Goal: Information Seeking & Learning: Check status

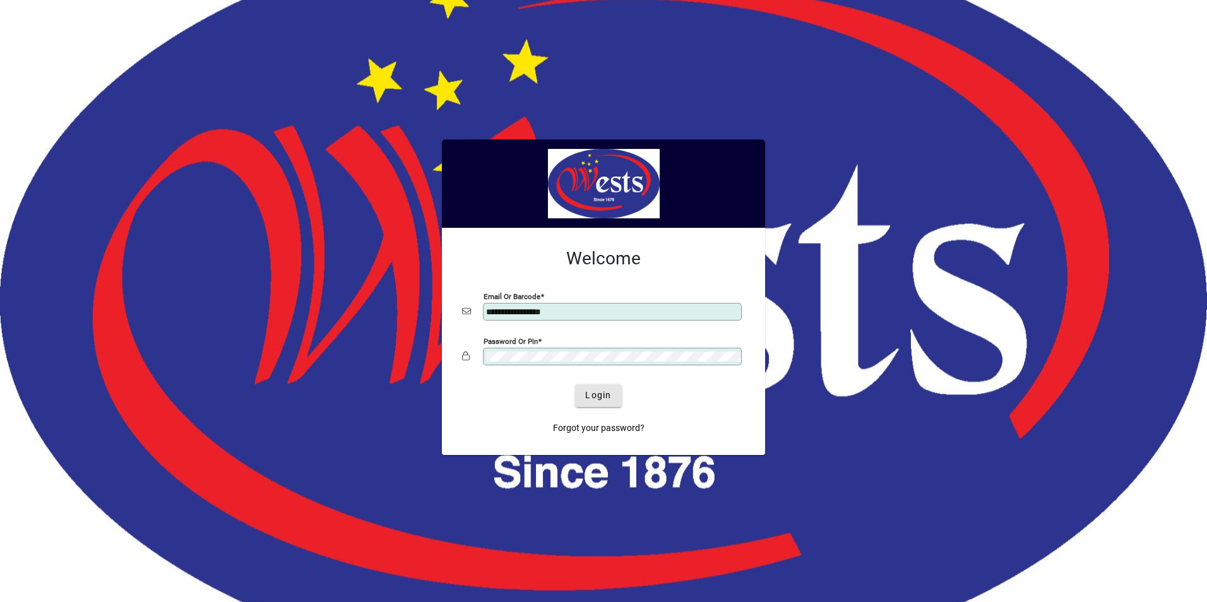
click at [592, 396] on span "Login" at bounding box center [598, 395] width 26 height 13
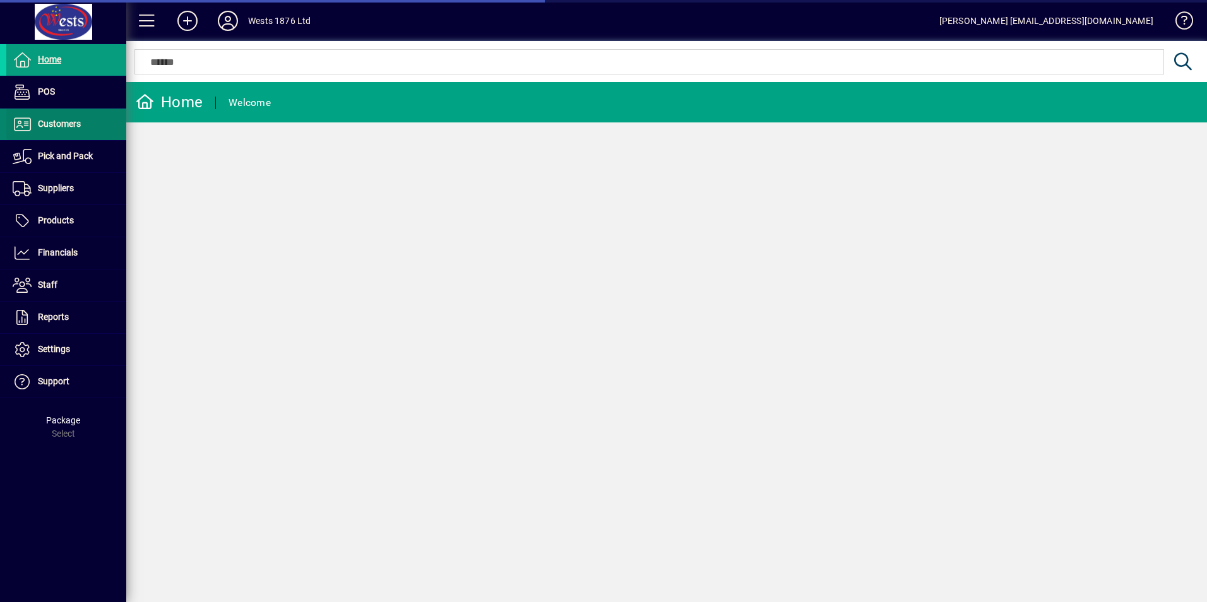
click at [52, 121] on span "Customers" at bounding box center [59, 124] width 43 height 10
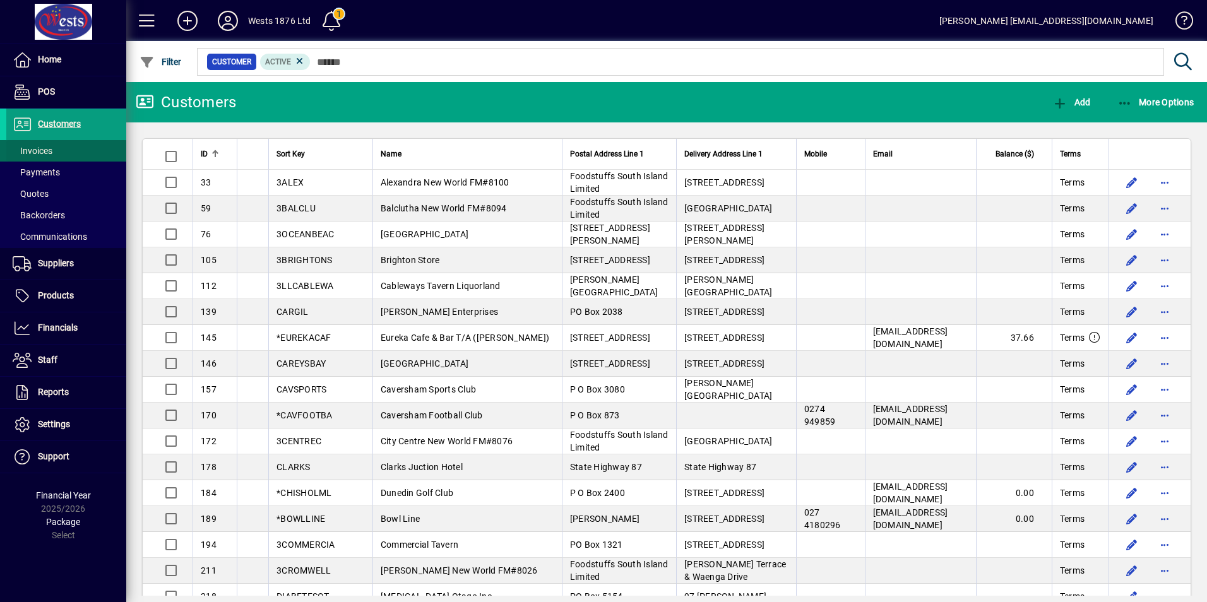
click at [35, 153] on span "Invoices" at bounding box center [33, 151] width 40 height 10
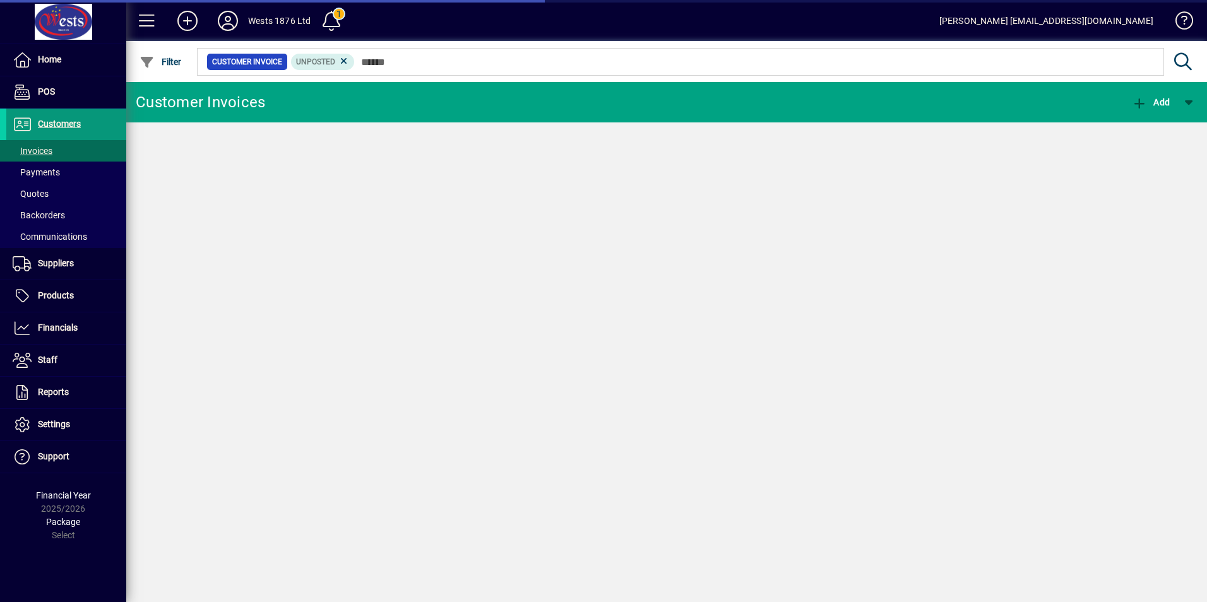
click at [47, 122] on span "Customers" at bounding box center [59, 124] width 43 height 10
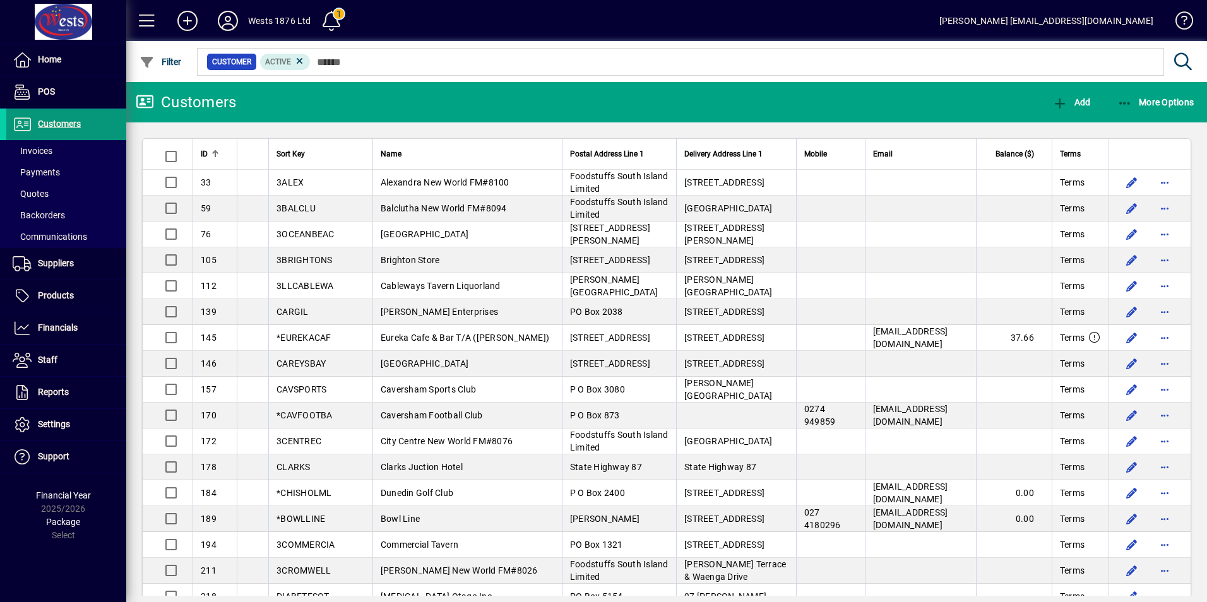
click at [54, 121] on span "Customers" at bounding box center [59, 124] width 43 height 10
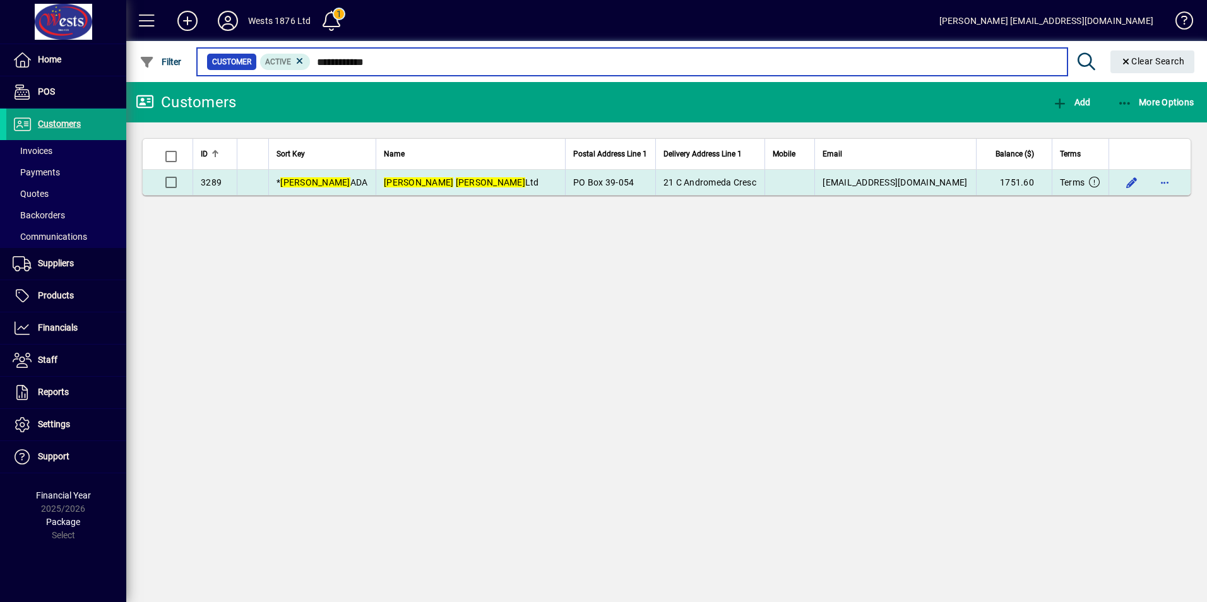
type input "**********"
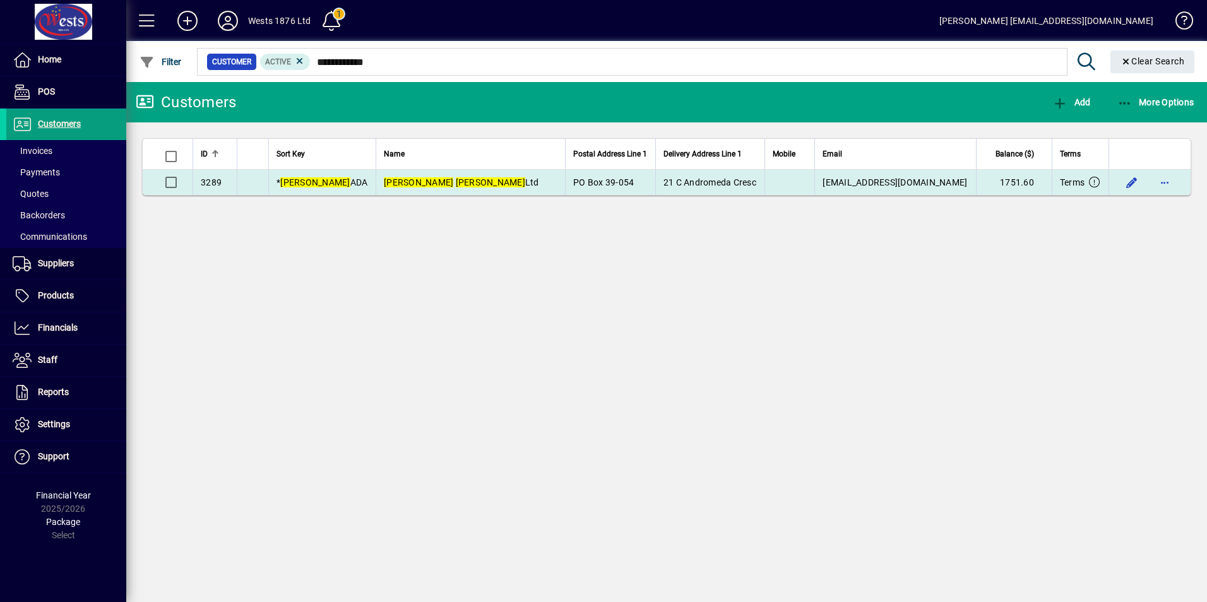
click at [463, 181] on td "Milton Adams Ltd" at bounding box center [470, 182] width 189 height 25
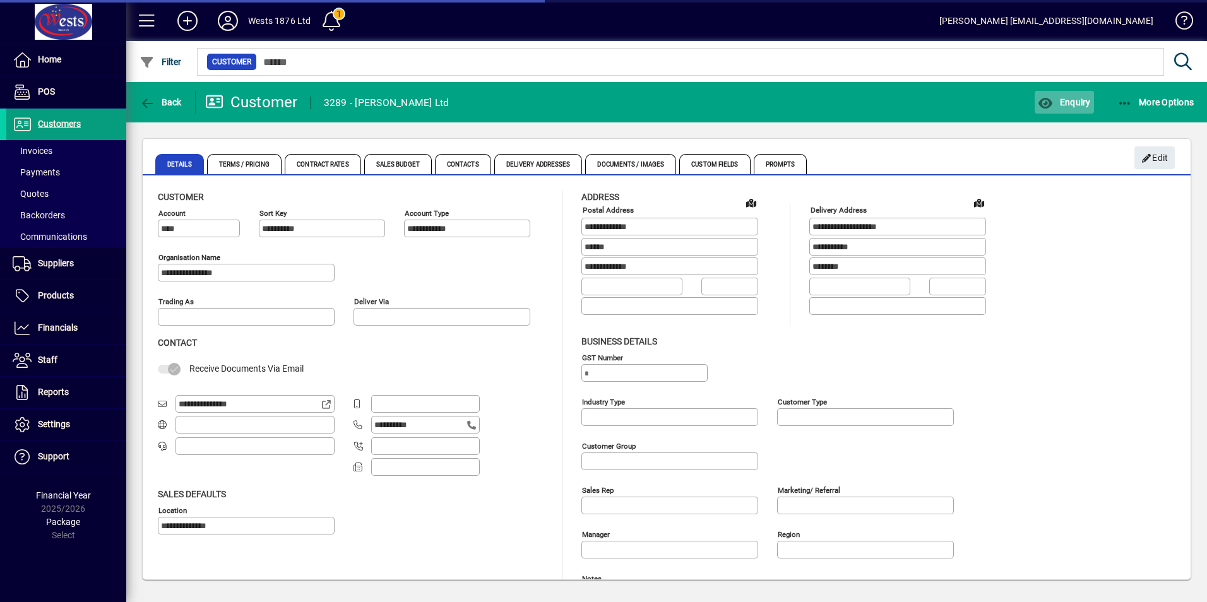
click at [1073, 102] on span "Enquiry" at bounding box center [1064, 102] width 52 height 10
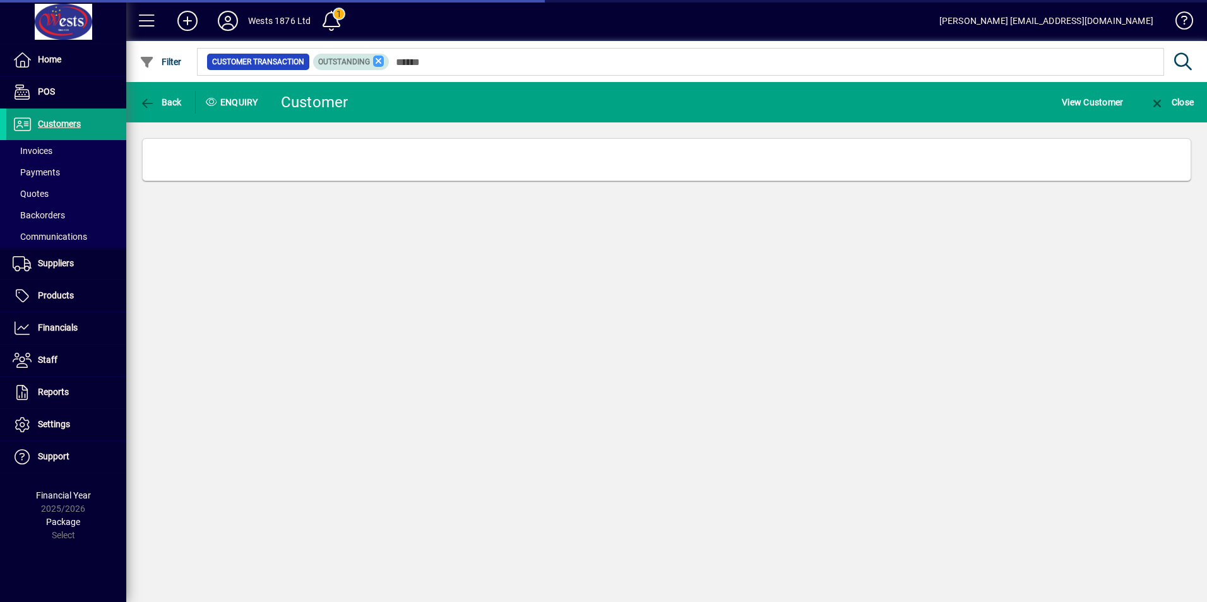
click at [379, 60] on icon at bounding box center [378, 61] width 11 height 11
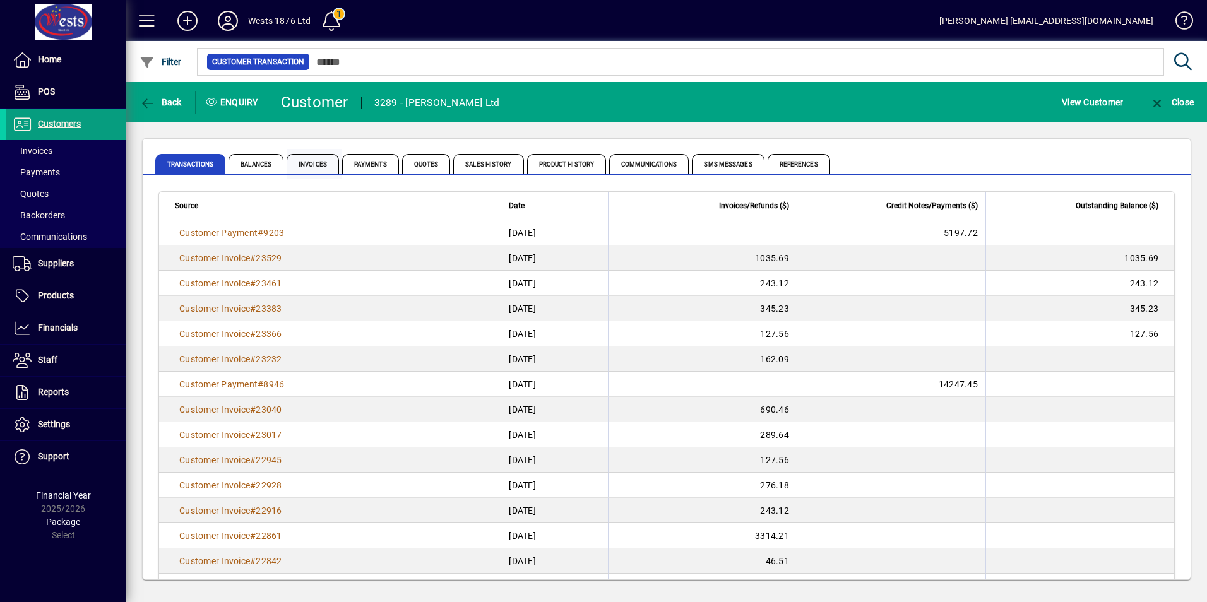
click at [315, 165] on span "Invoices" at bounding box center [313, 164] width 52 height 20
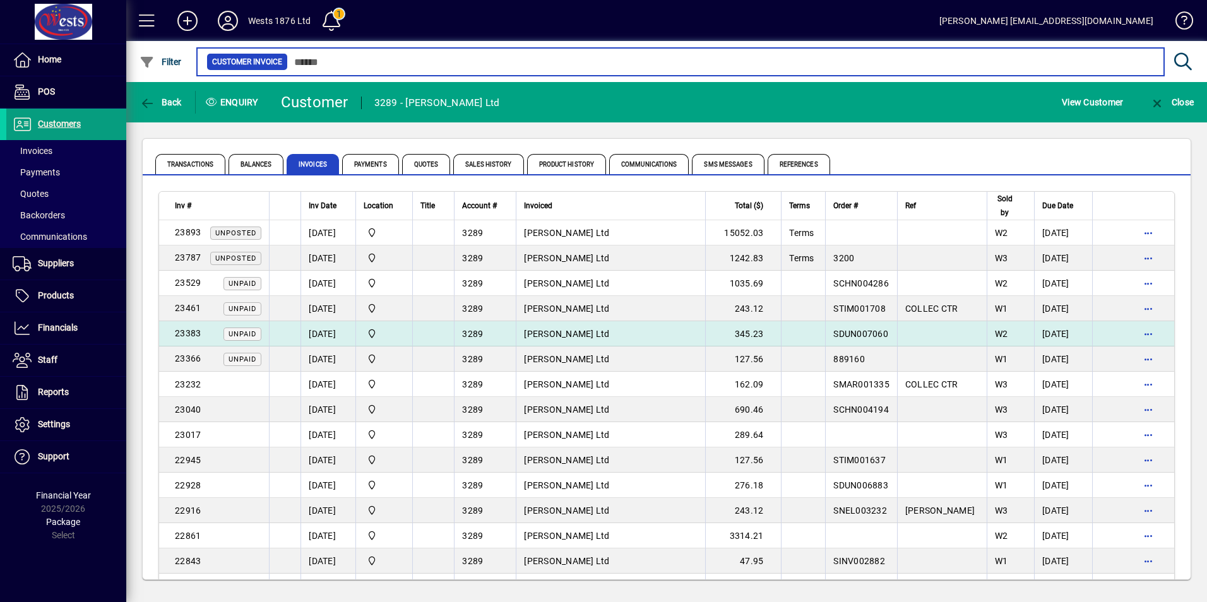
scroll to position [126, 0]
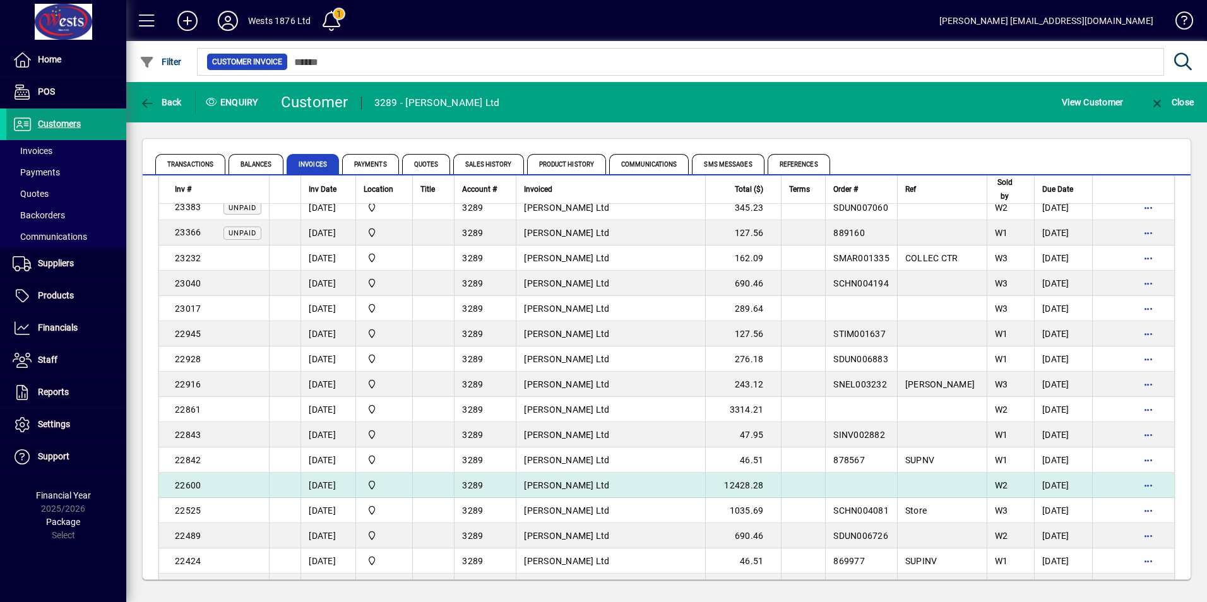
click at [671, 490] on td "Milton Adams Ltd" at bounding box center [610, 485] width 189 height 25
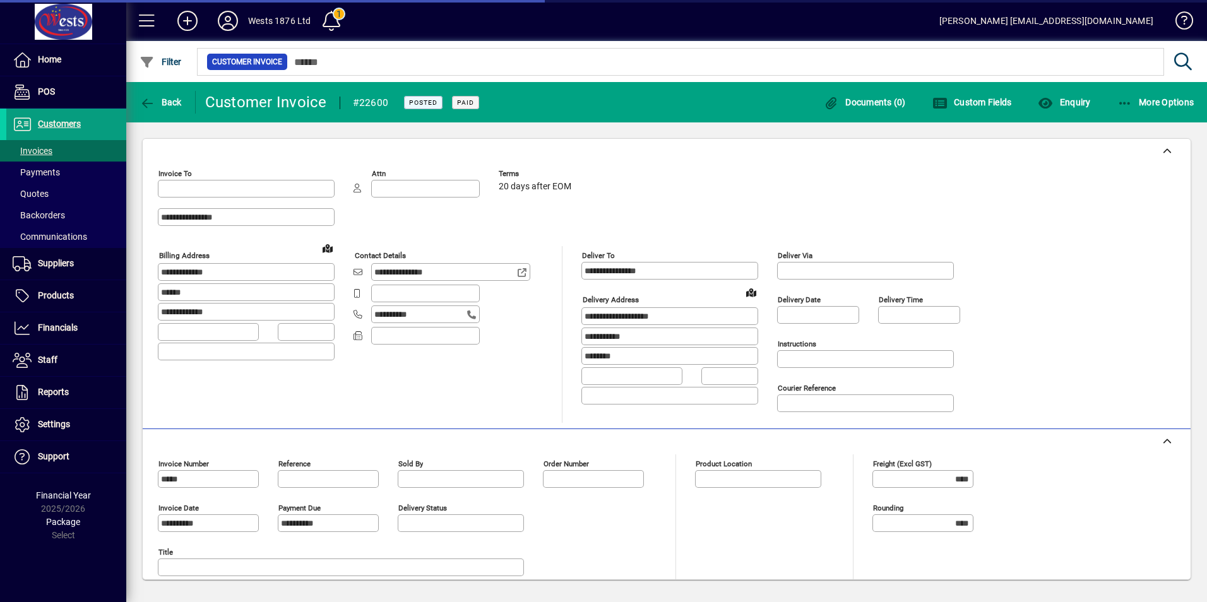
type input "**********"
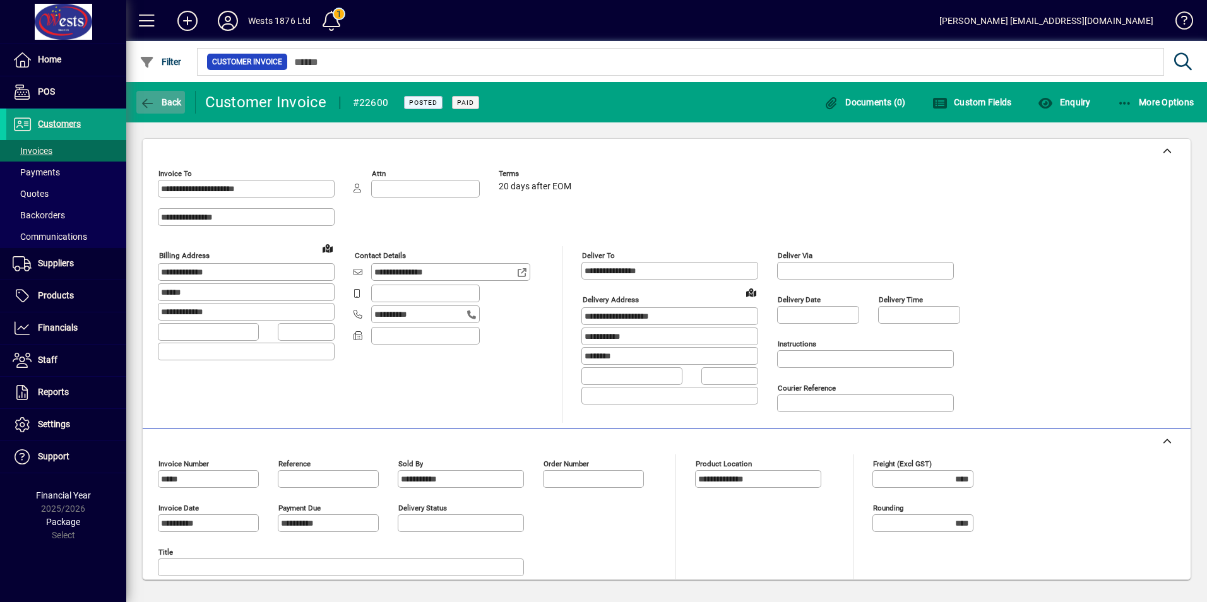
click at [146, 97] on icon "button" at bounding box center [148, 103] width 16 height 13
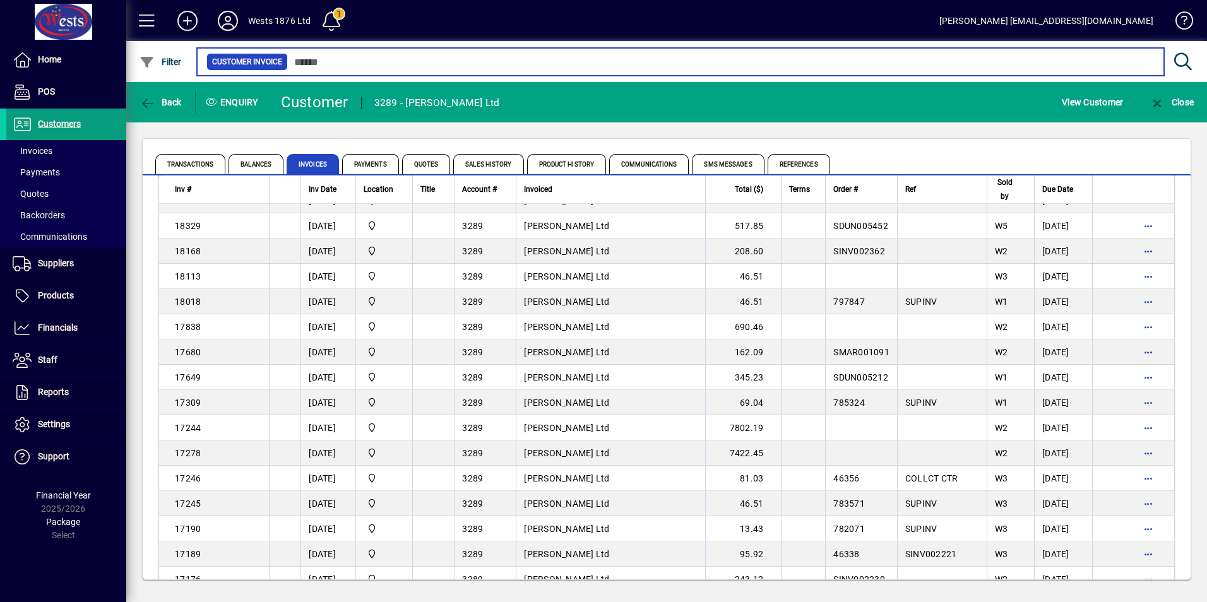
scroll to position [1579, 0]
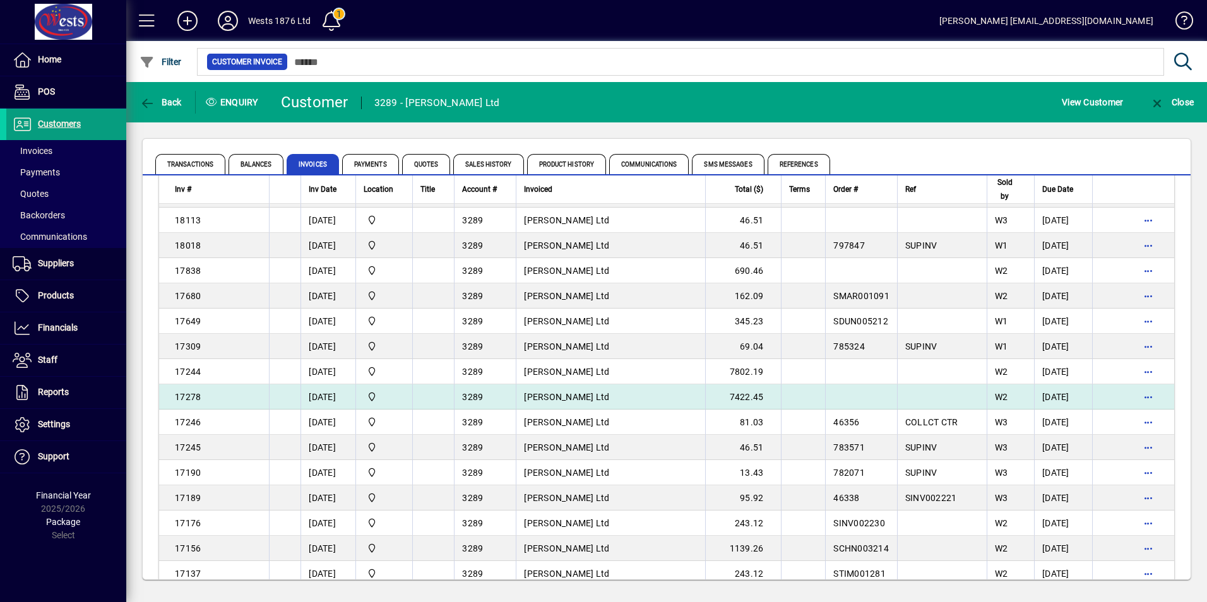
click at [626, 390] on td "Milton Adams Ltd" at bounding box center [610, 397] width 189 height 25
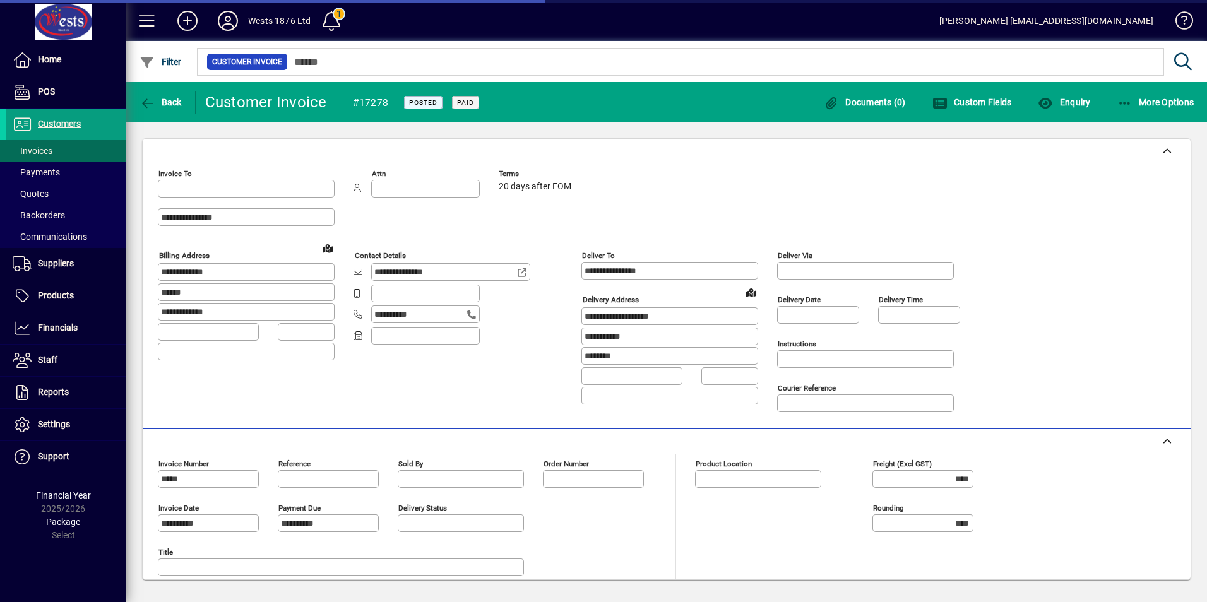
type input "**********"
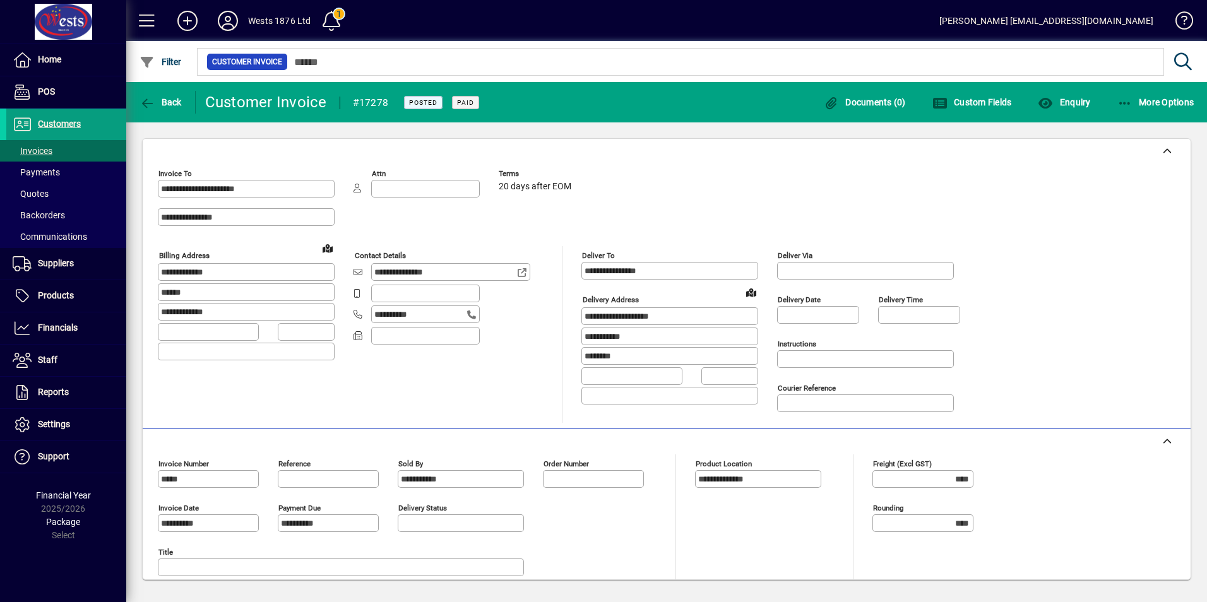
scroll to position [200, 0]
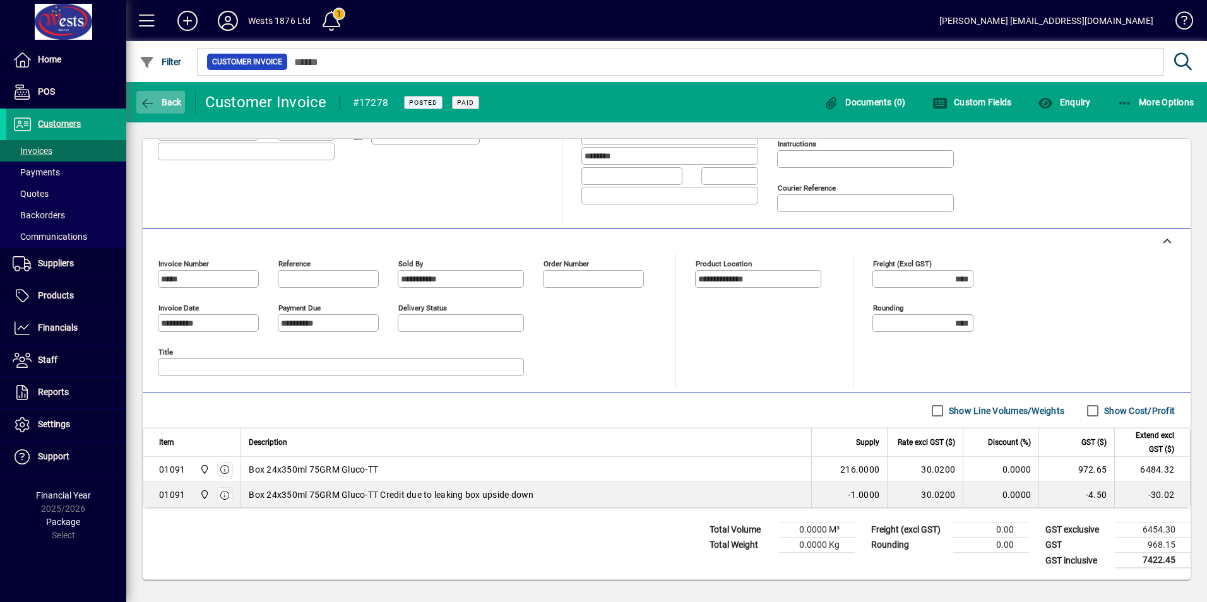
click at [146, 99] on icon "button" at bounding box center [148, 103] width 16 height 13
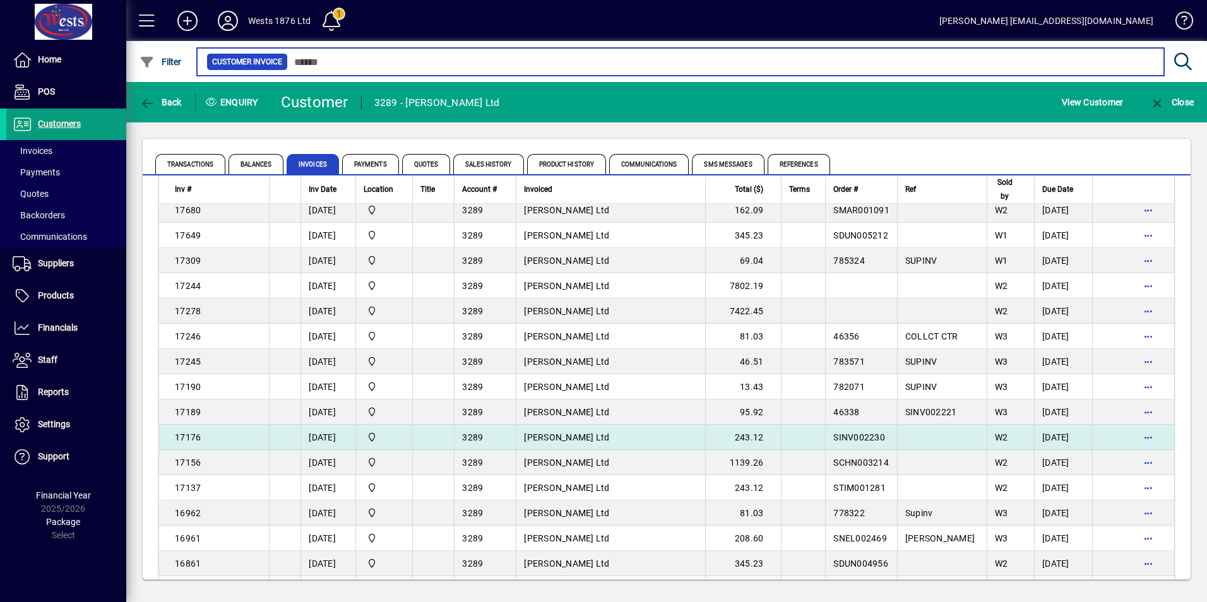
scroll to position [1642, 0]
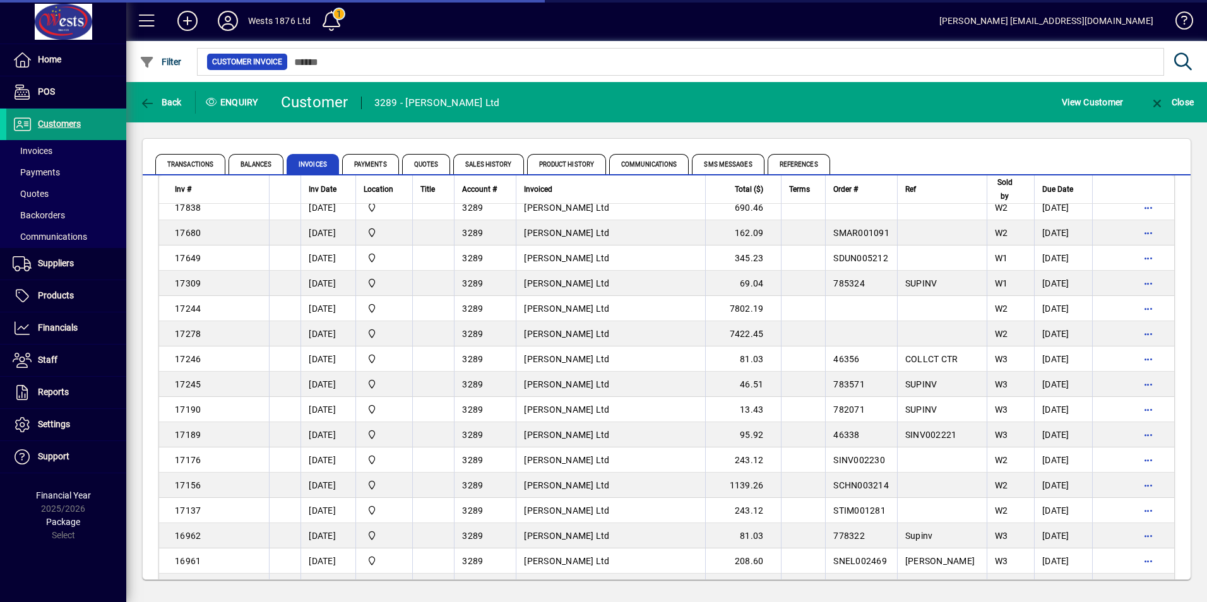
drag, startPoint x: 52, startPoint y: 134, endPoint x: 47, endPoint y: 124, distance: 10.5
click at [52, 134] on span at bounding box center [66, 124] width 120 height 30
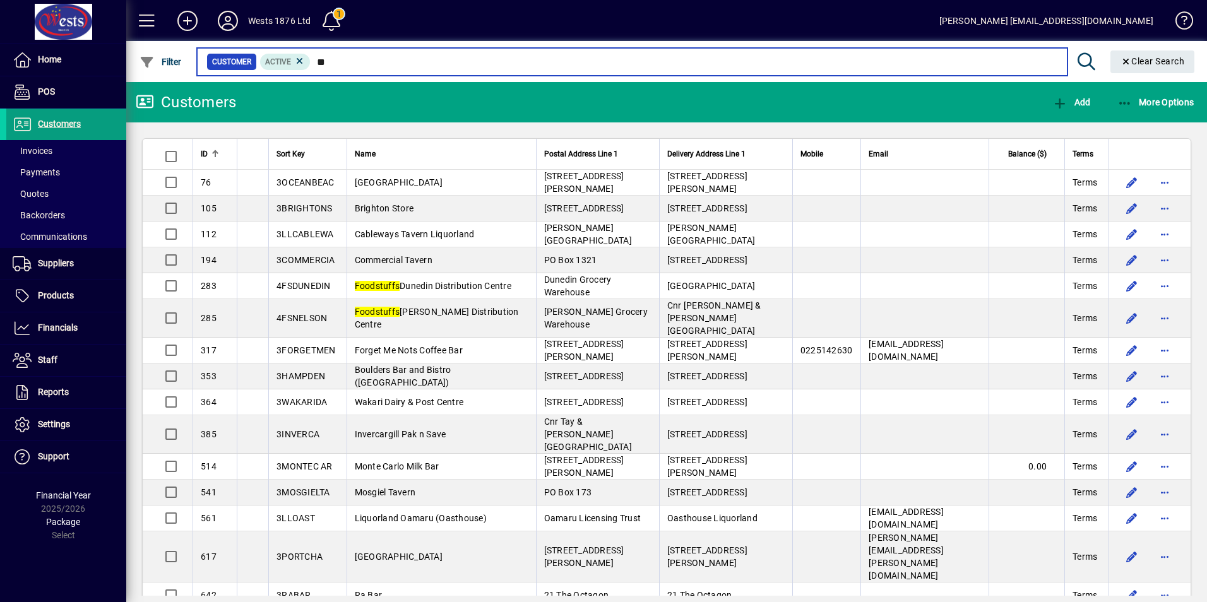
type input "*"
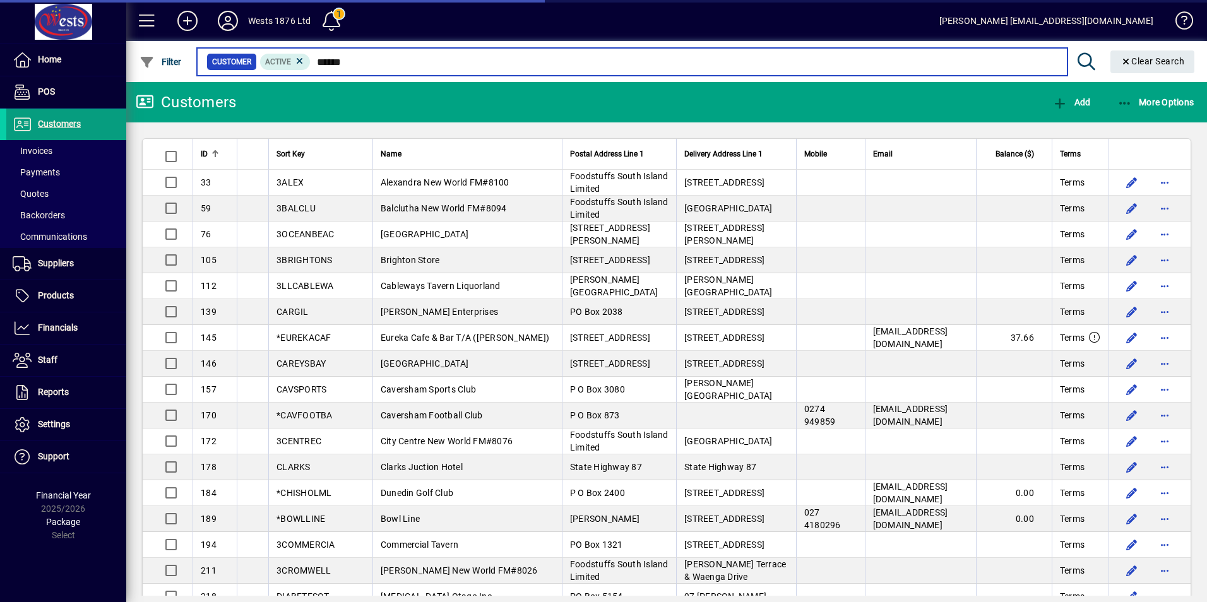
type input "******"
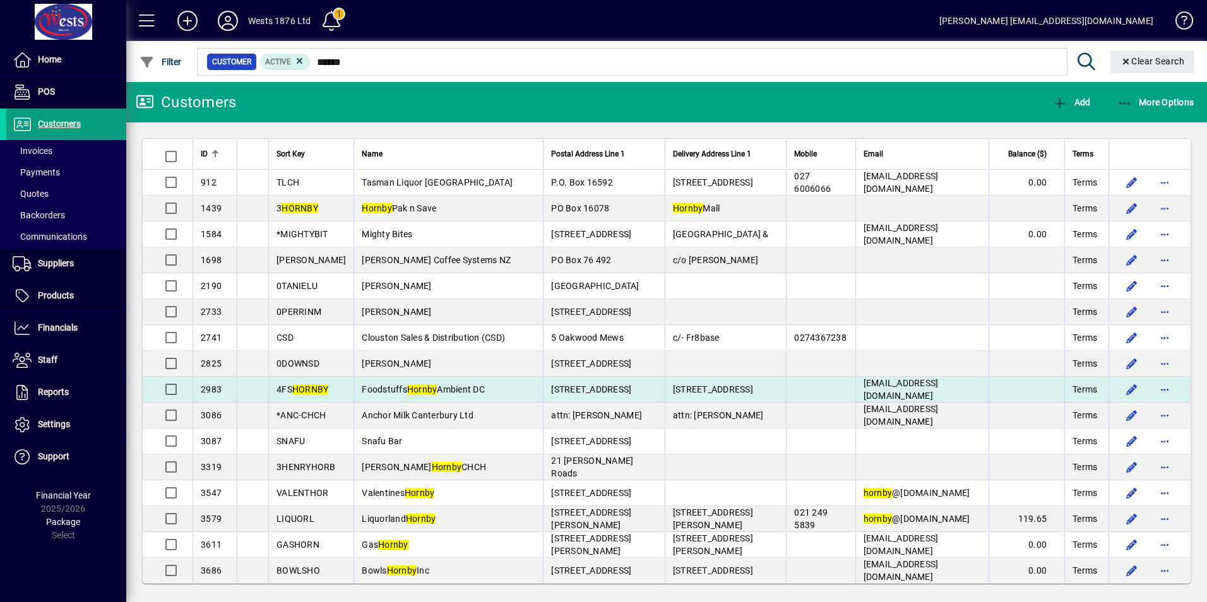
click at [464, 395] on td "Foodstuffs Hornby Ambient DC" at bounding box center [448, 390] width 189 height 26
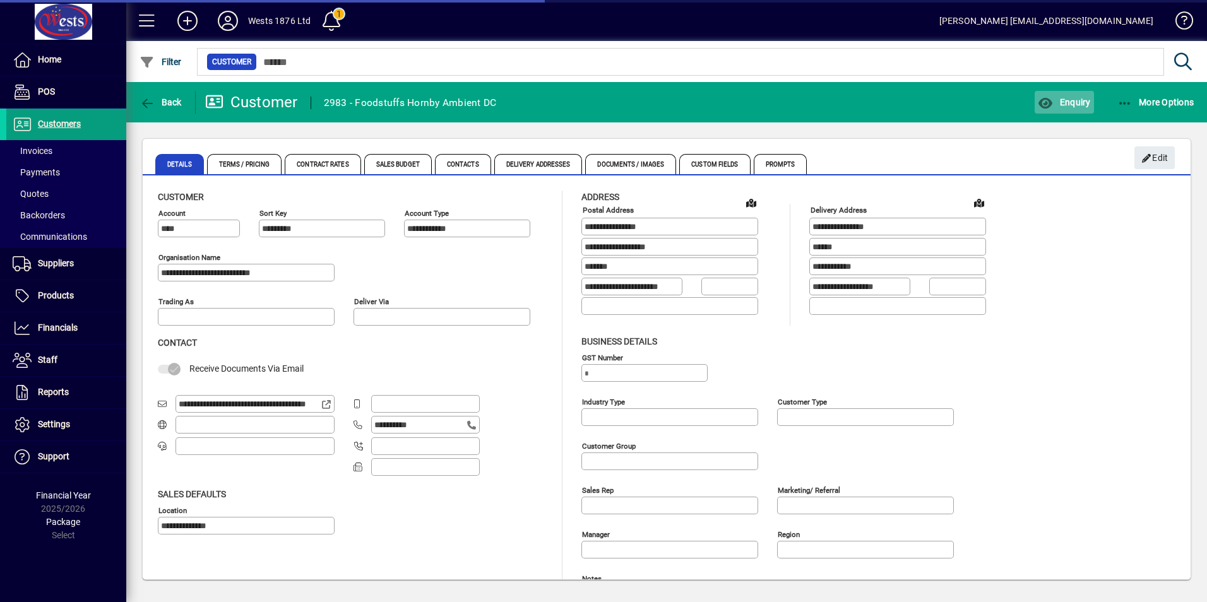
click at [1061, 97] on span "Enquiry" at bounding box center [1064, 102] width 52 height 10
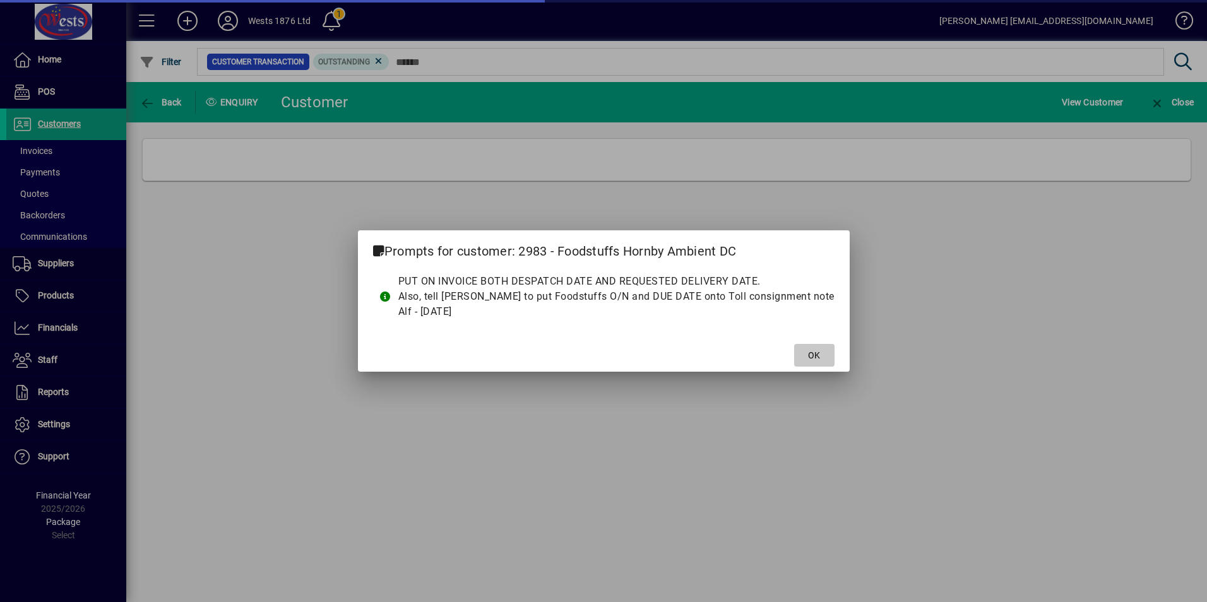
click at [808, 357] on span "OK" at bounding box center [814, 355] width 12 height 13
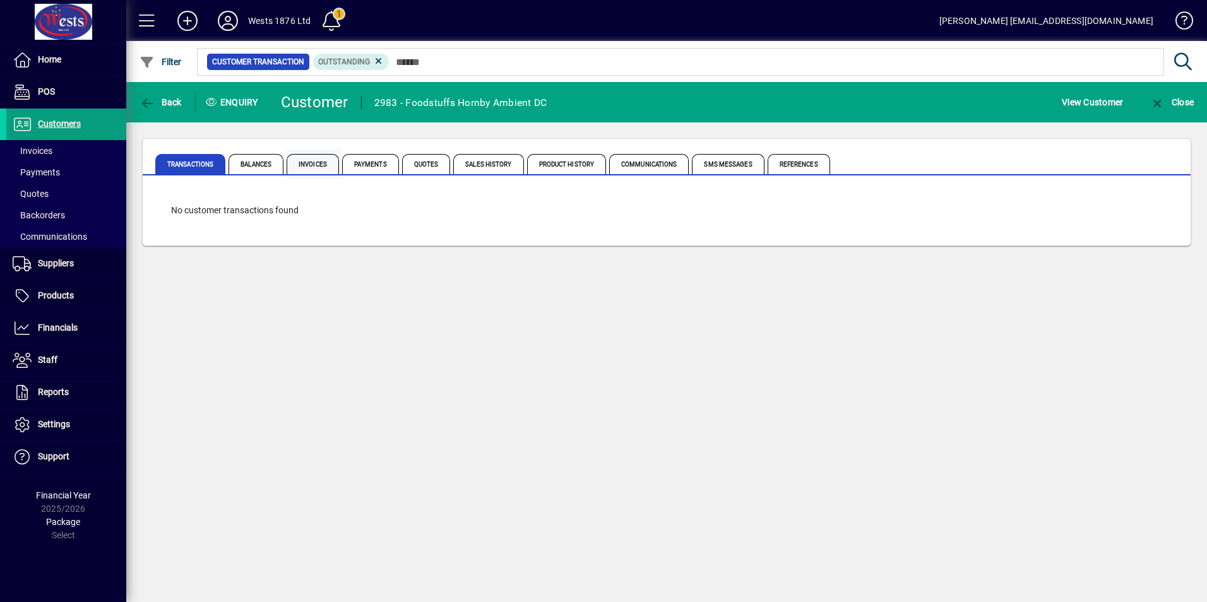
click at [306, 159] on span "Invoices" at bounding box center [313, 164] width 52 height 20
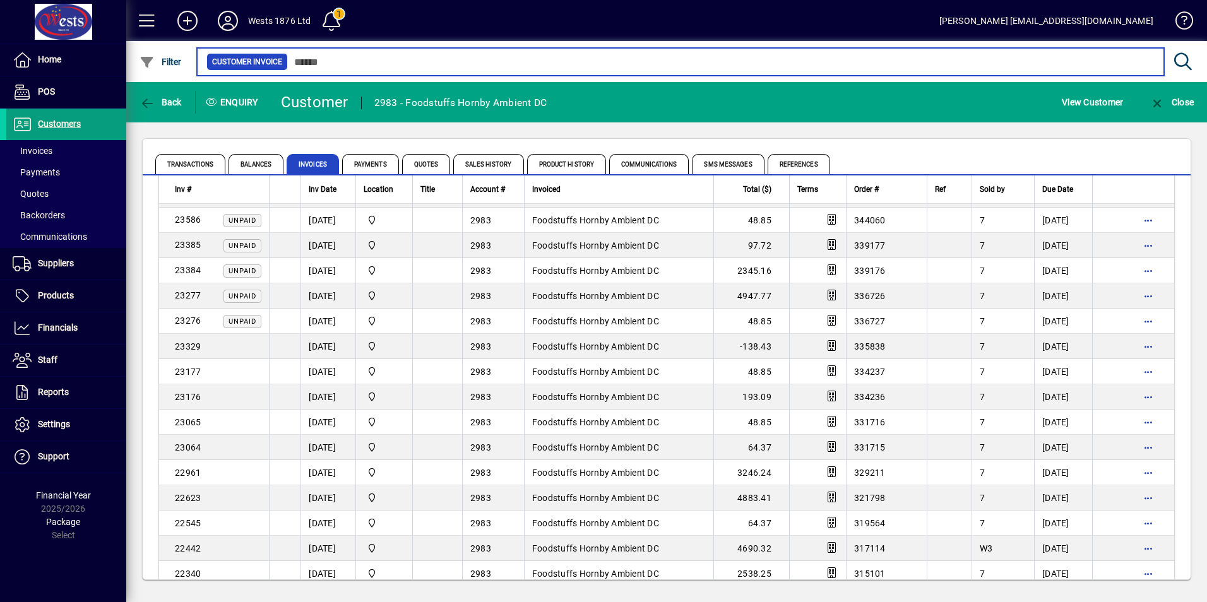
scroll to position [316, 0]
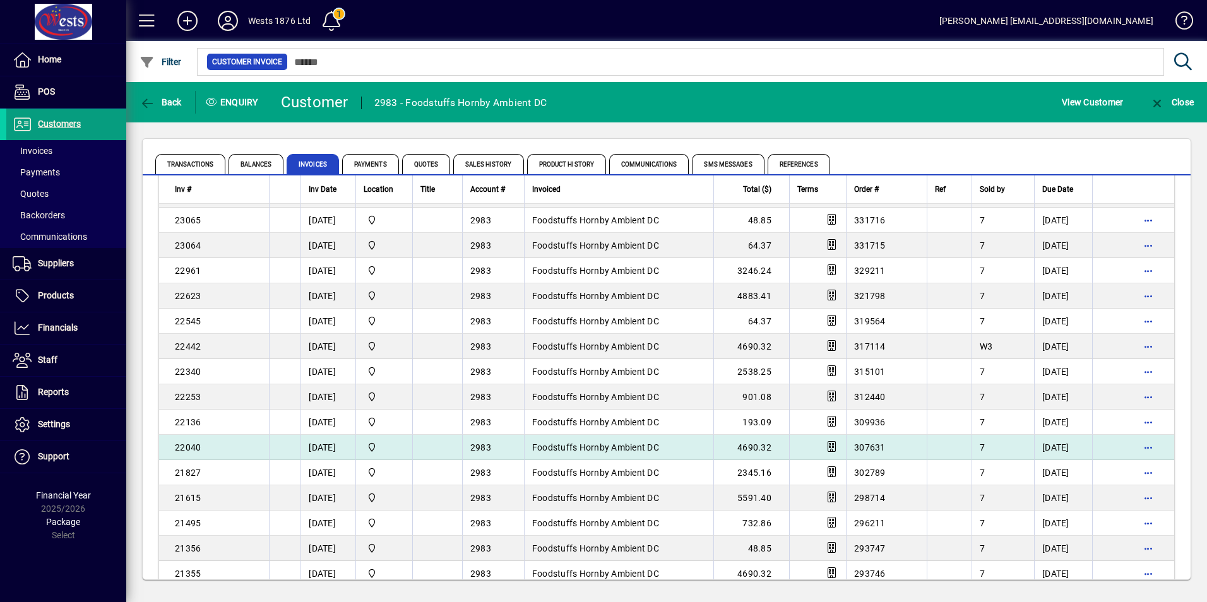
click at [575, 443] on span "Foodstuffs Hornby Ambient DC" at bounding box center [595, 448] width 127 height 10
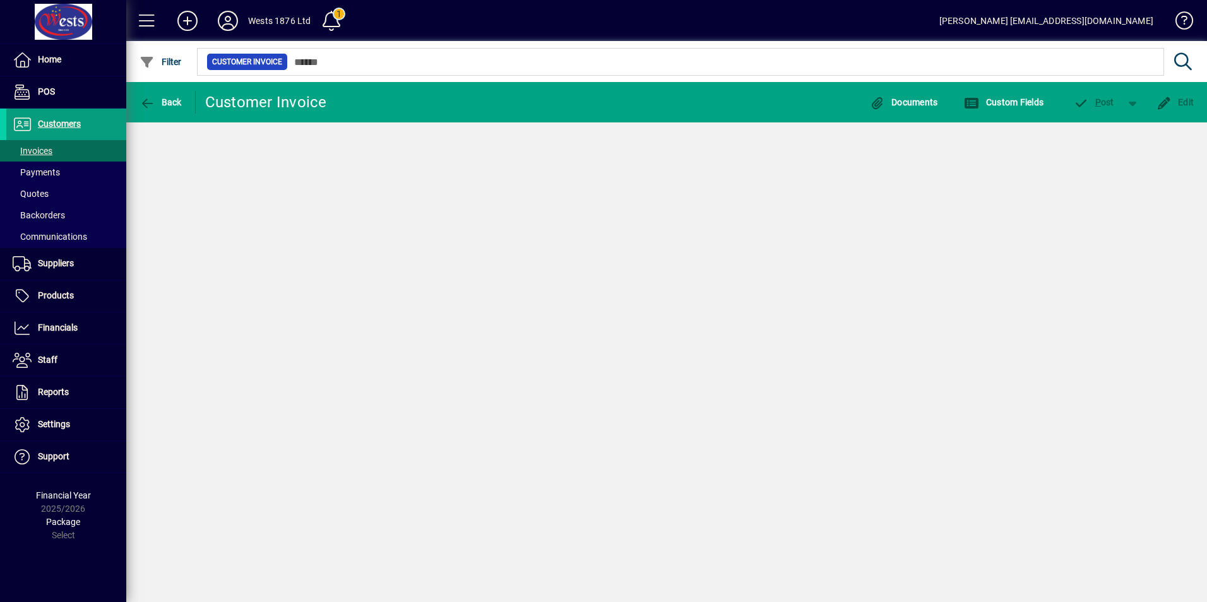
click at [575, 443] on div "Back Customer Invoice Documents Custom Fields P ost Edit" at bounding box center [666, 342] width 1081 height 520
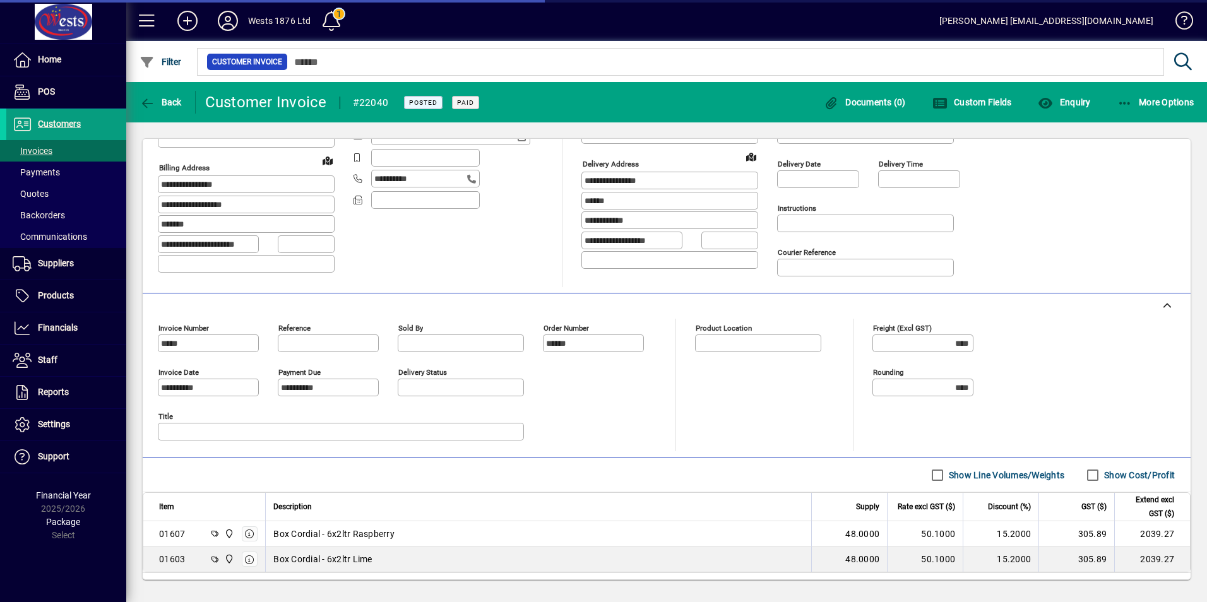
scroll to position [200, 0]
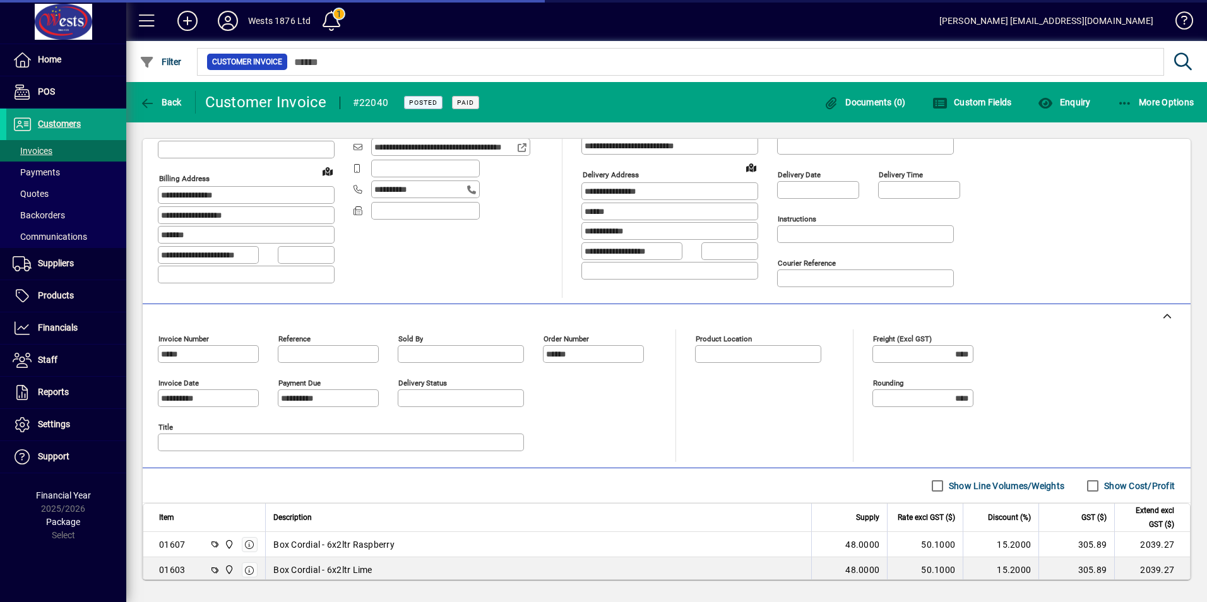
type input "**********"
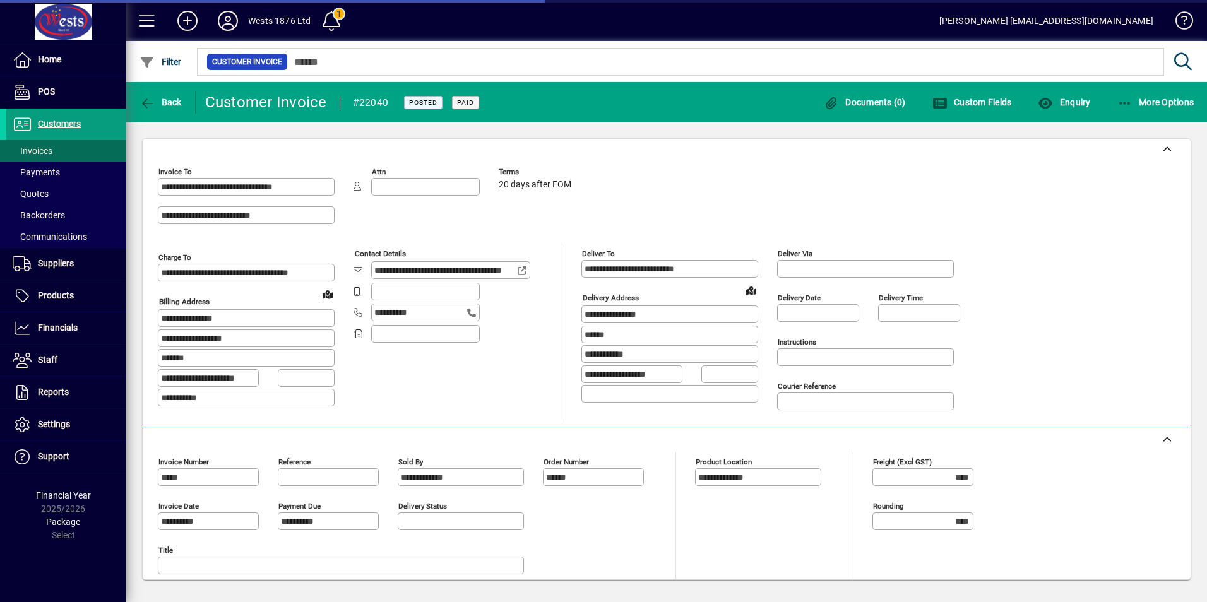
scroll to position [0, 0]
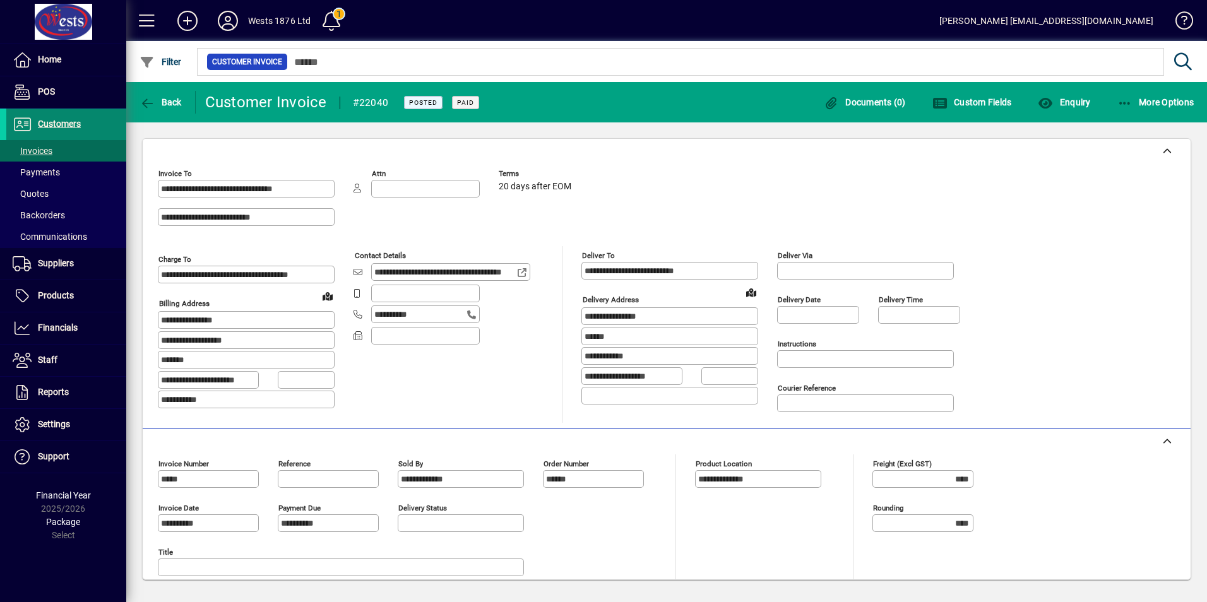
click at [56, 124] on span "Customers" at bounding box center [59, 124] width 43 height 10
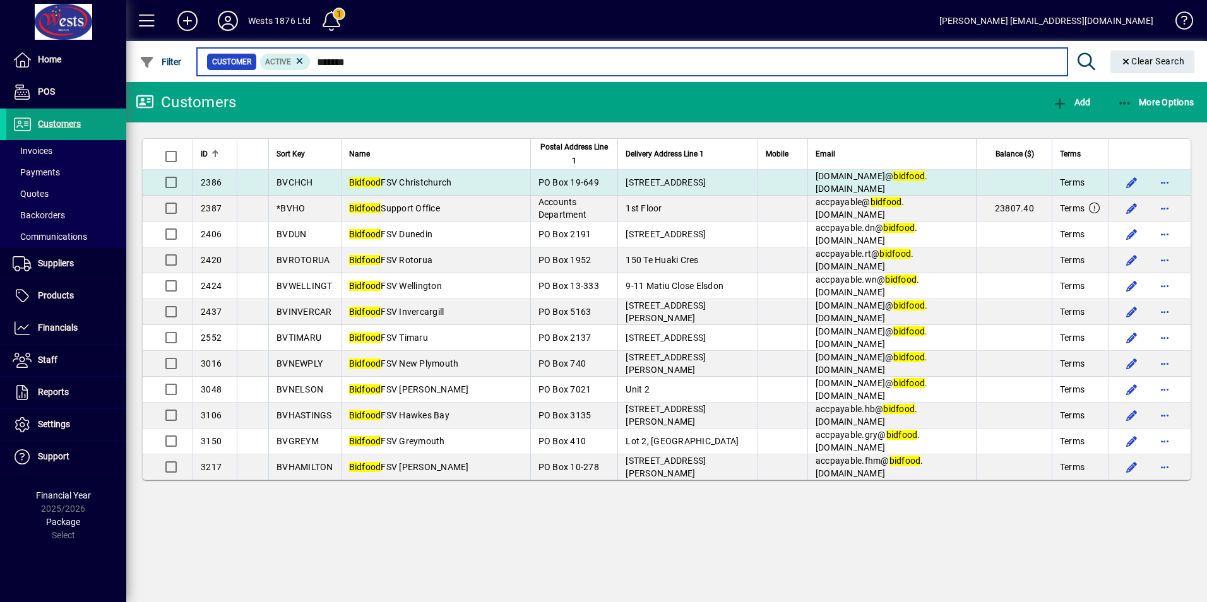
type input "*******"
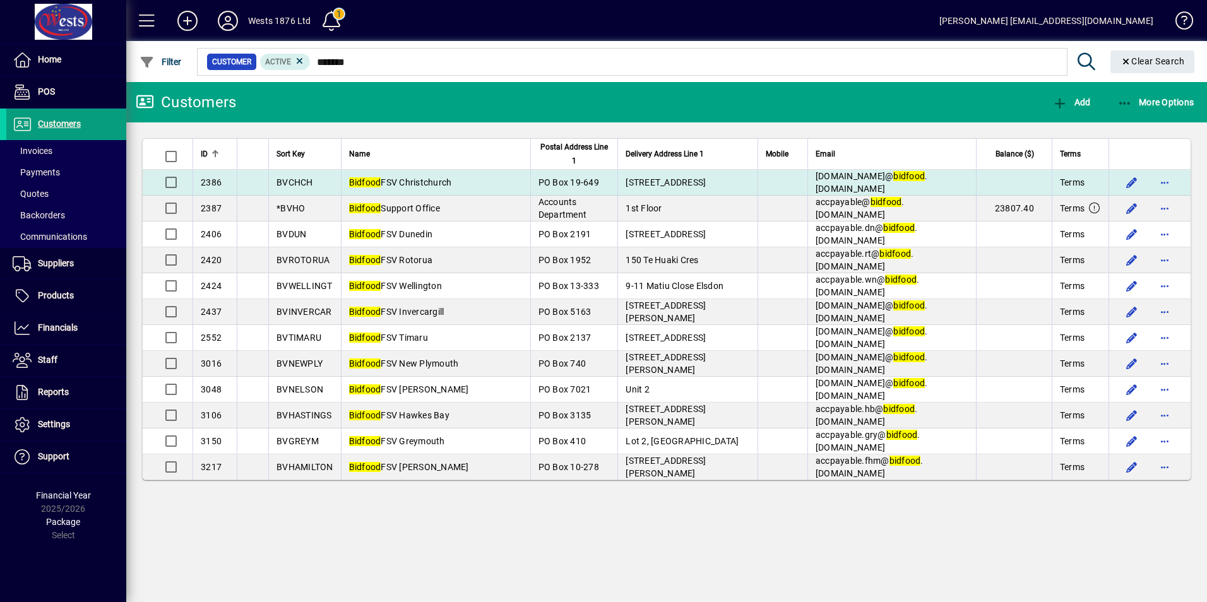
click at [471, 185] on td "Bidfood FSV Christchurch" at bounding box center [435, 183] width 189 height 26
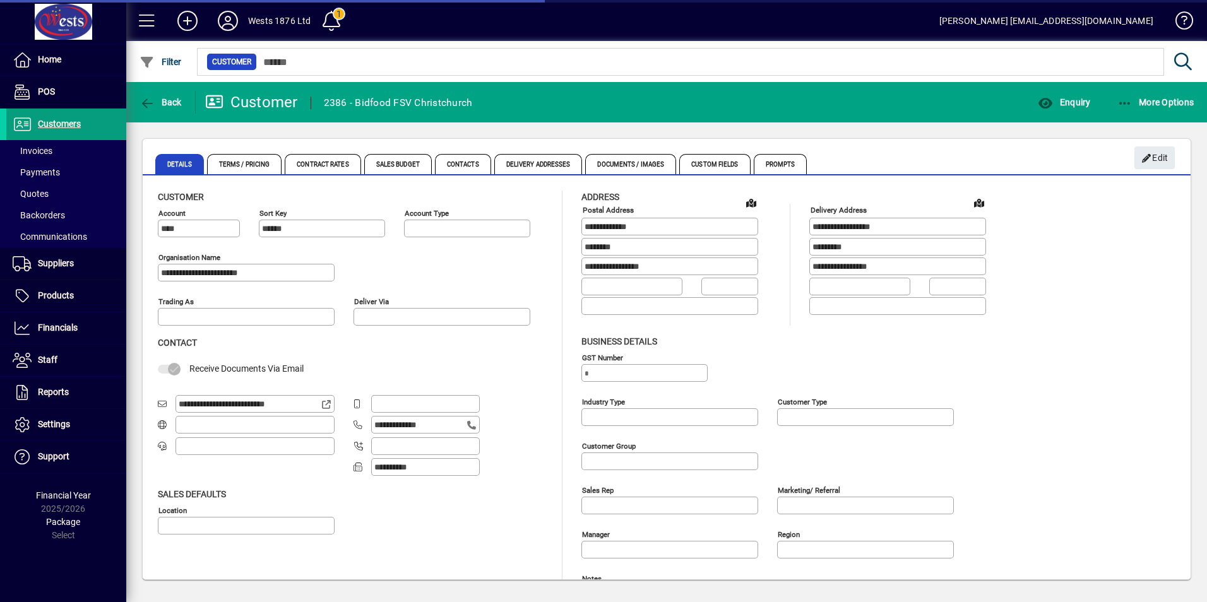
type input "**********"
click at [1062, 109] on span "button" at bounding box center [1064, 102] width 59 height 30
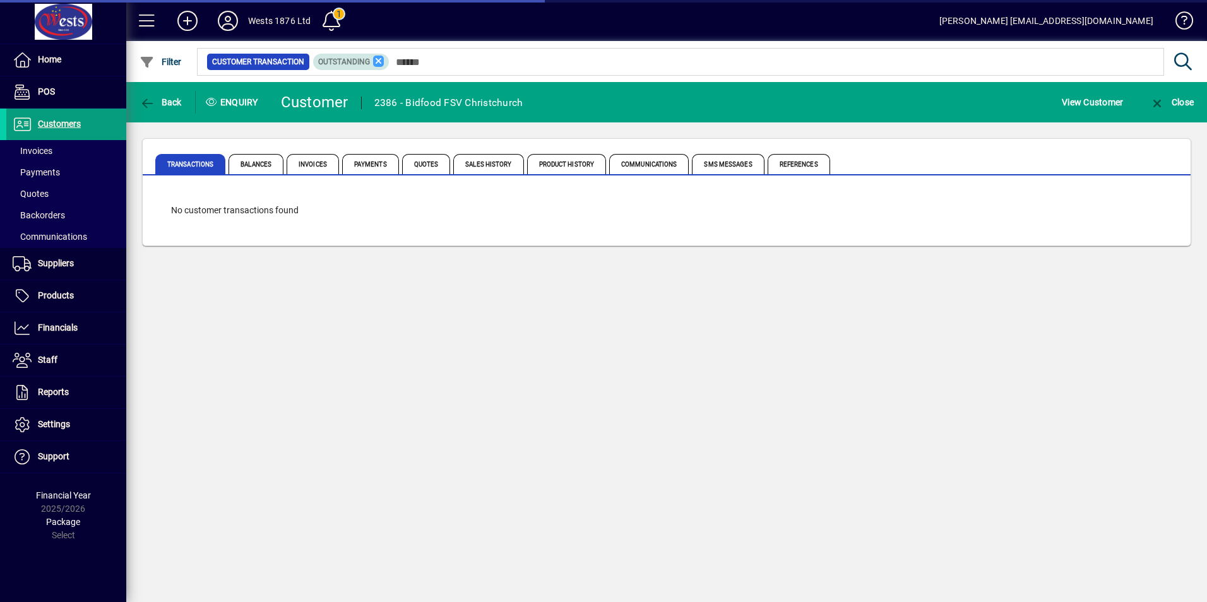
click at [374, 63] on icon at bounding box center [378, 61] width 11 height 11
click at [309, 165] on span "Invoices" at bounding box center [313, 164] width 52 height 20
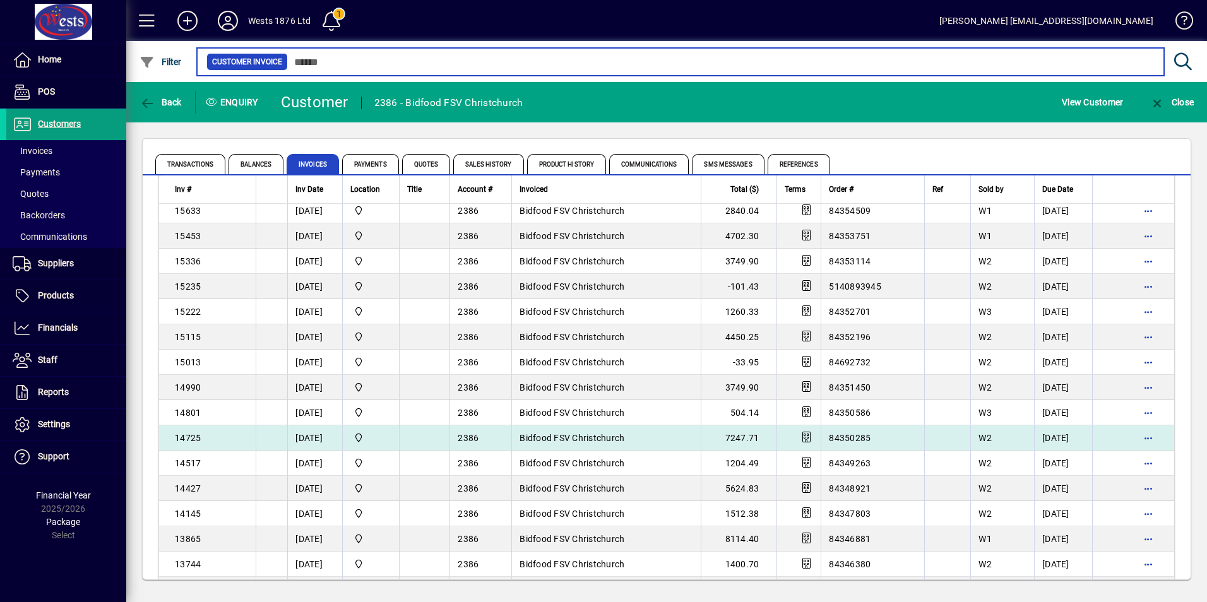
scroll to position [1263, 0]
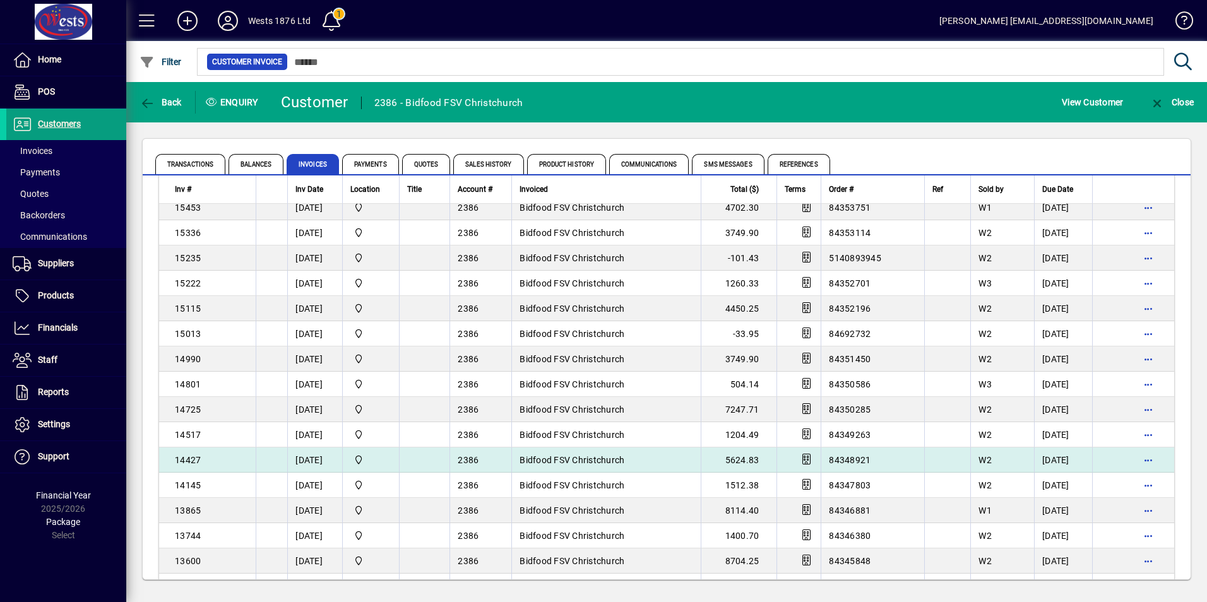
click at [587, 458] on span "Bidfood FSV Christchurch" at bounding box center [572, 460] width 105 height 10
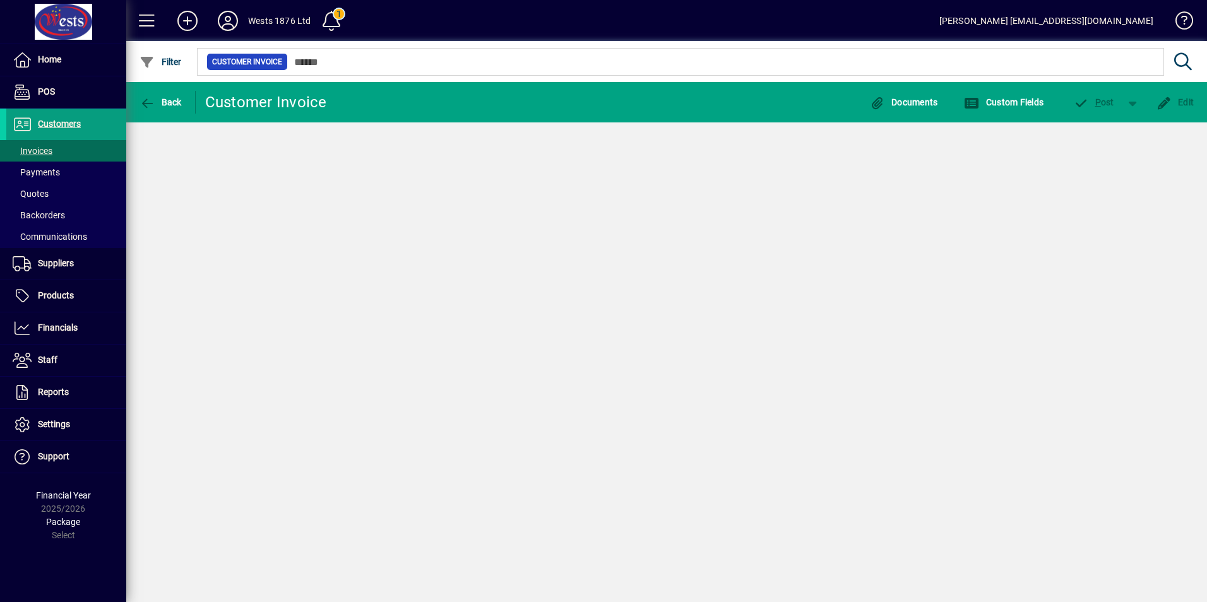
click at [587, 458] on div "Back Customer Invoice Documents Custom Fields P ost Edit" at bounding box center [666, 342] width 1081 height 520
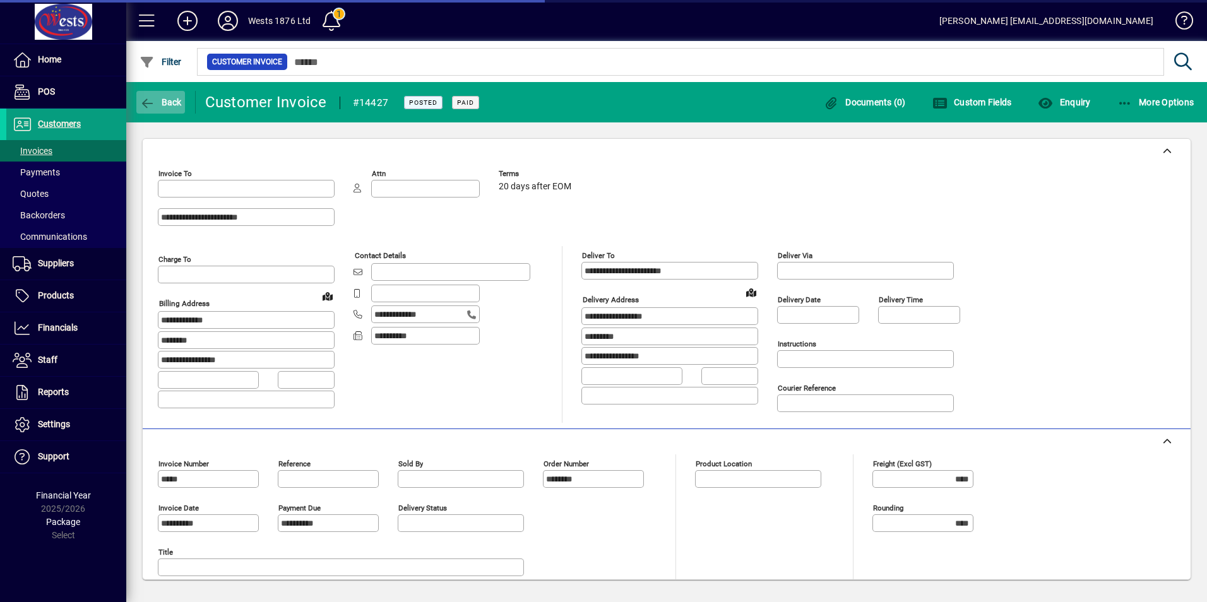
click at [158, 104] on span "Back" at bounding box center [161, 102] width 42 height 10
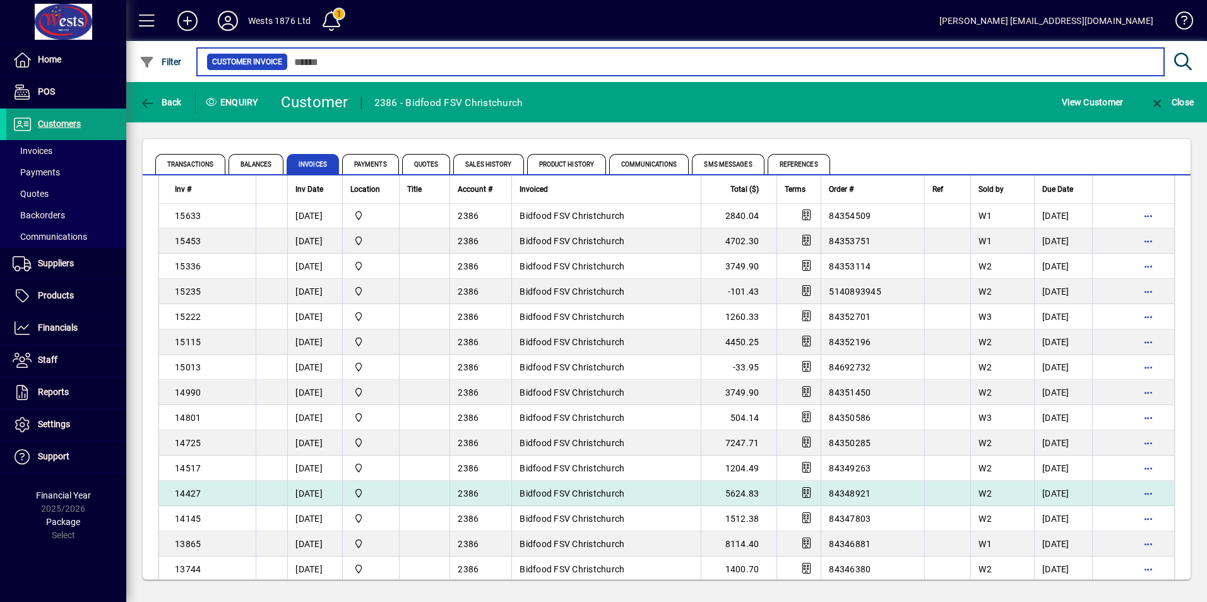
scroll to position [1326, 0]
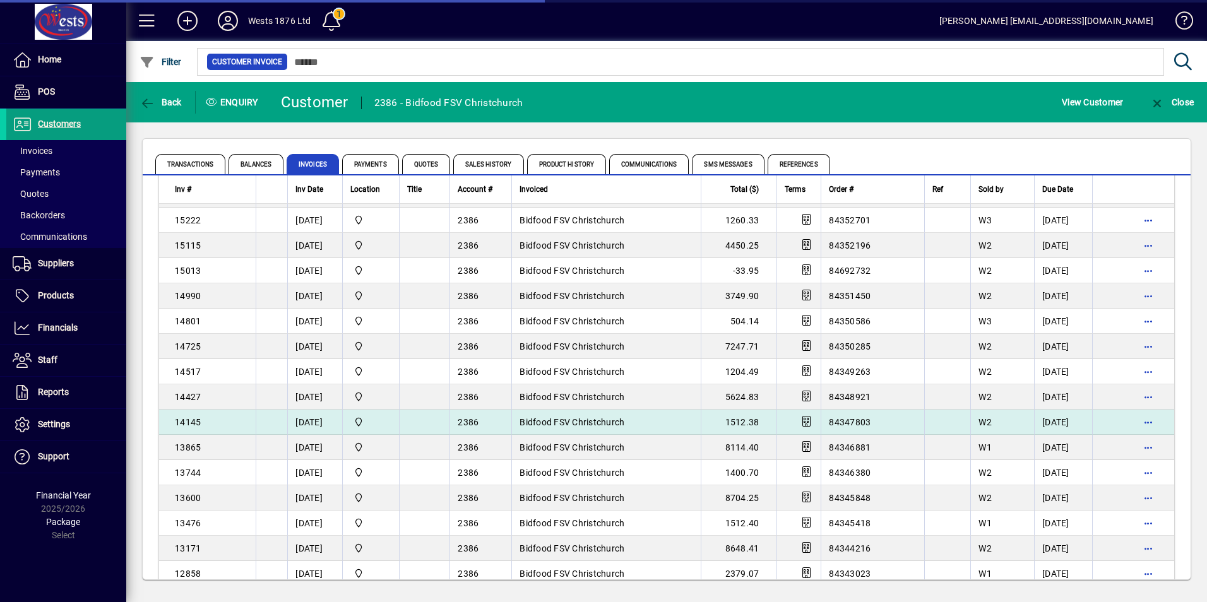
click at [565, 422] on span "Bidfood FSV Christchurch" at bounding box center [572, 422] width 105 height 10
click at [565, 422] on div "Back Enquiry Customer 2386 - Bidfood FSV Christchurch View Customer Close Trans…" at bounding box center [666, 342] width 1081 height 520
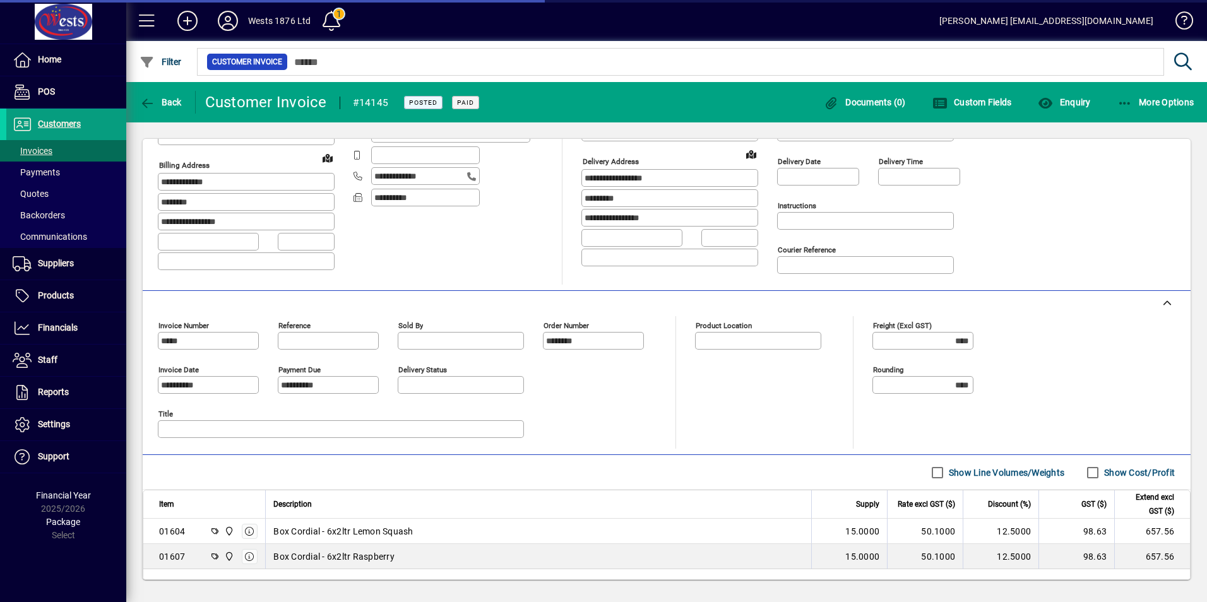
scroll to position [233, 0]
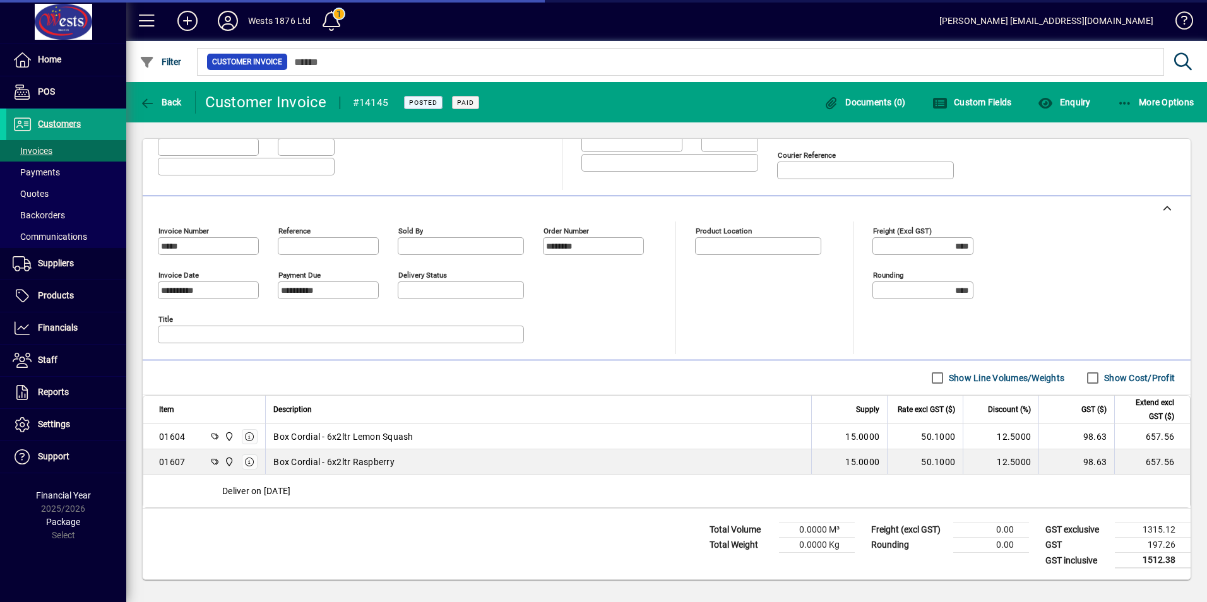
type input "**********"
click at [151, 90] on span "button" at bounding box center [160, 102] width 49 height 30
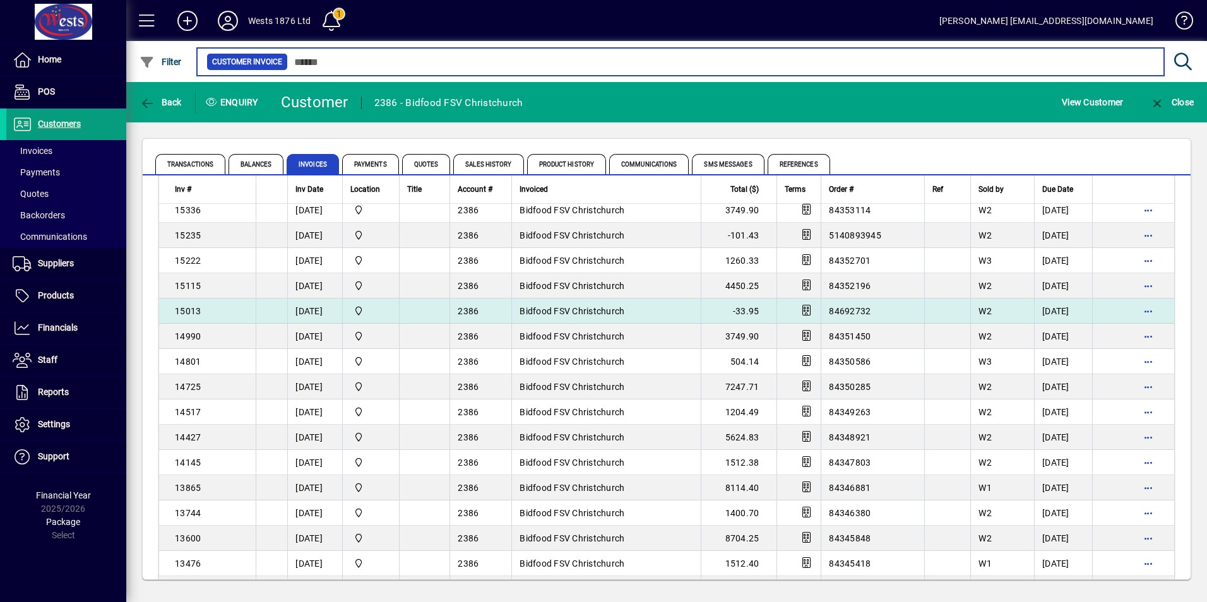
scroll to position [1389, 0]
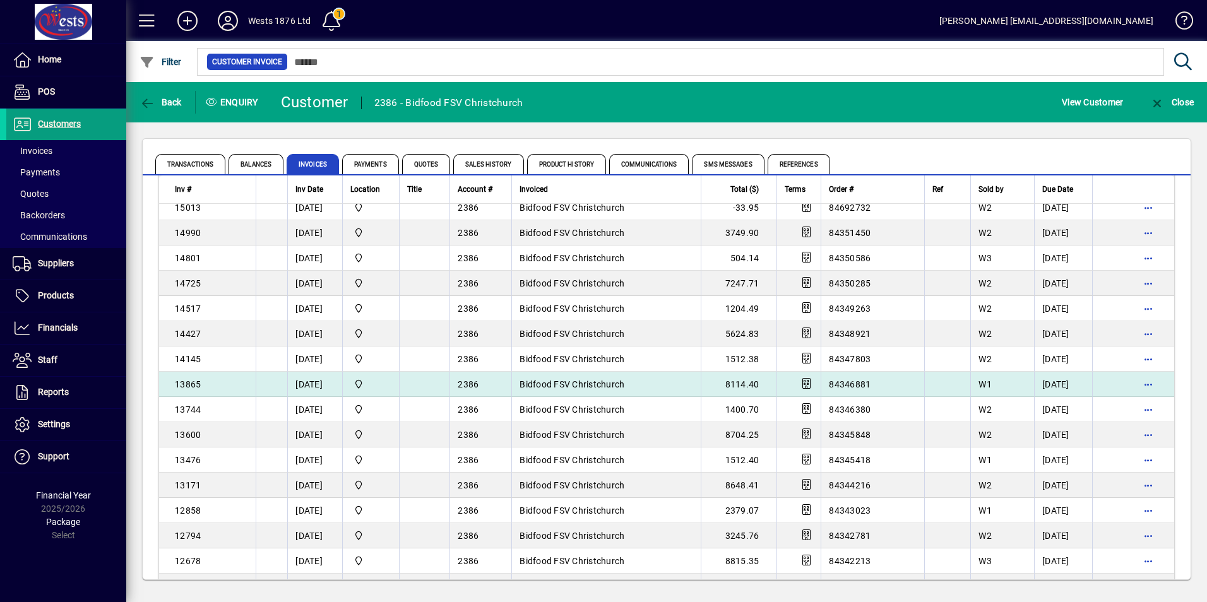
click at [566, 380] on span "Bidfood FSV Christchurch" at bounding box center [572, 385] width 105 height 10
click at [566, 380] on div "Back Enquiry Customer 2386 - Bidfood FSV Christchurch View Customer Close Trans…" at bounding box center [666, 342] width 1081 height 520
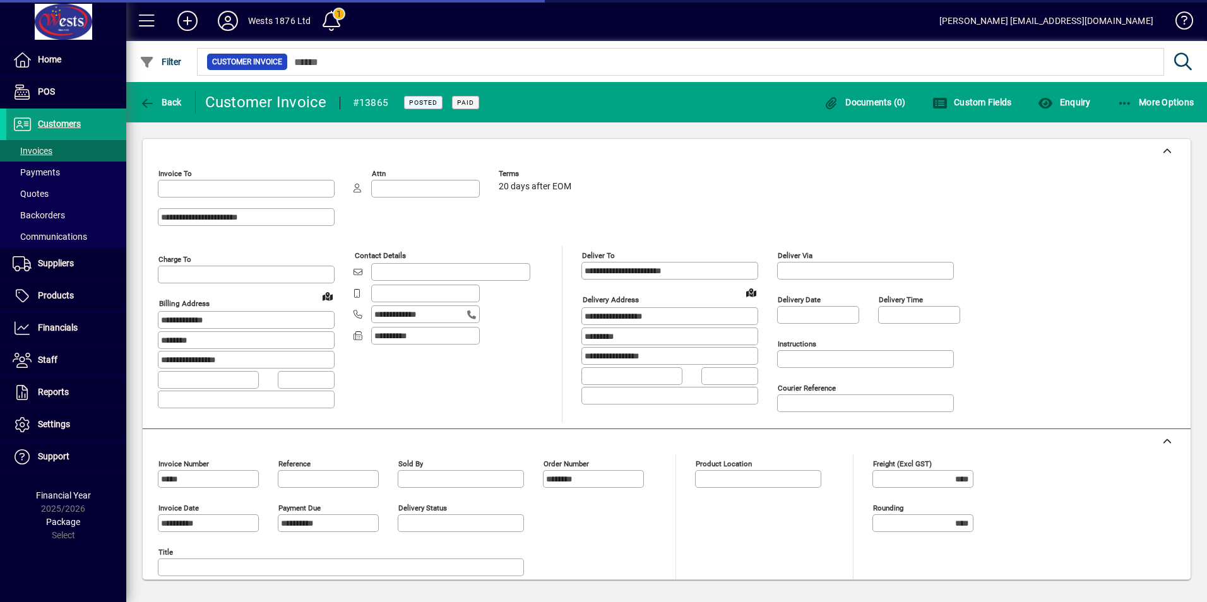
type input "**********"
type input "*********"
click at [735, 186] on div "**********" at bounding box center [569, 205] width 822 height 82
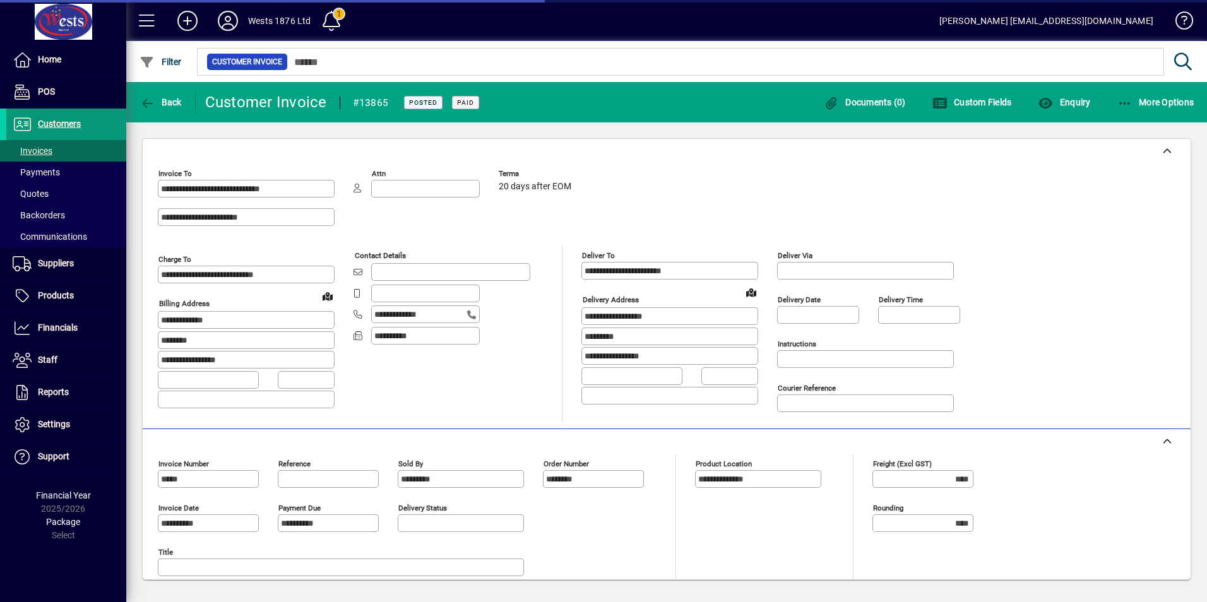
click at [73, 123] on span "Customers" at bounding box center [59, 124] width 43 height 10
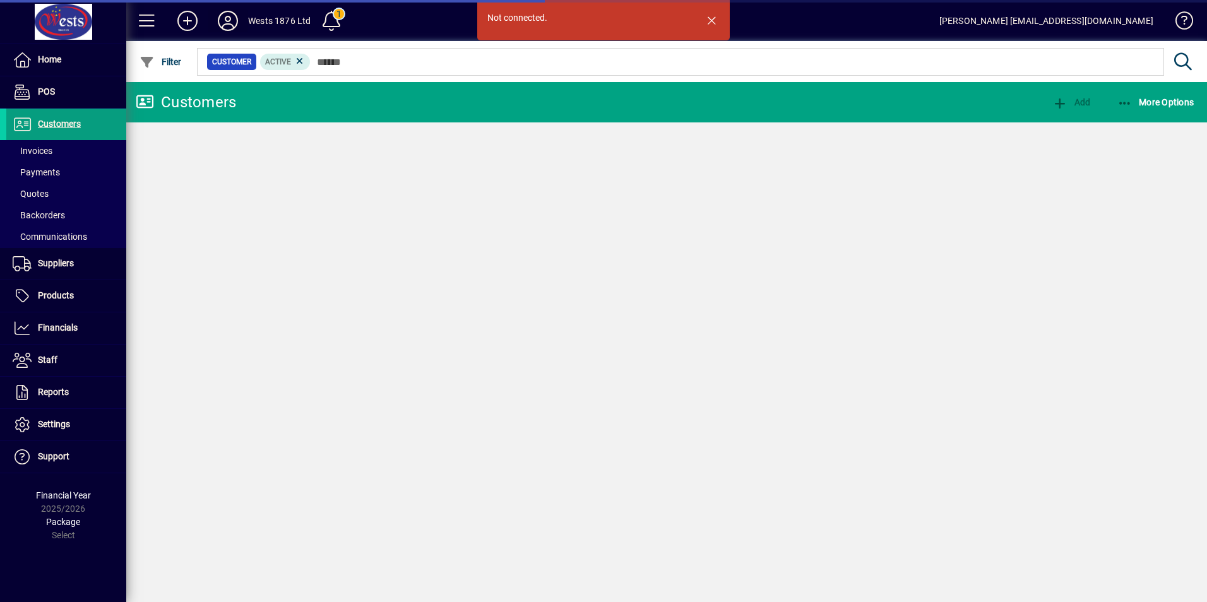
click at [226, 21] on icon at bounding box center [227, 21] width 25 height 20
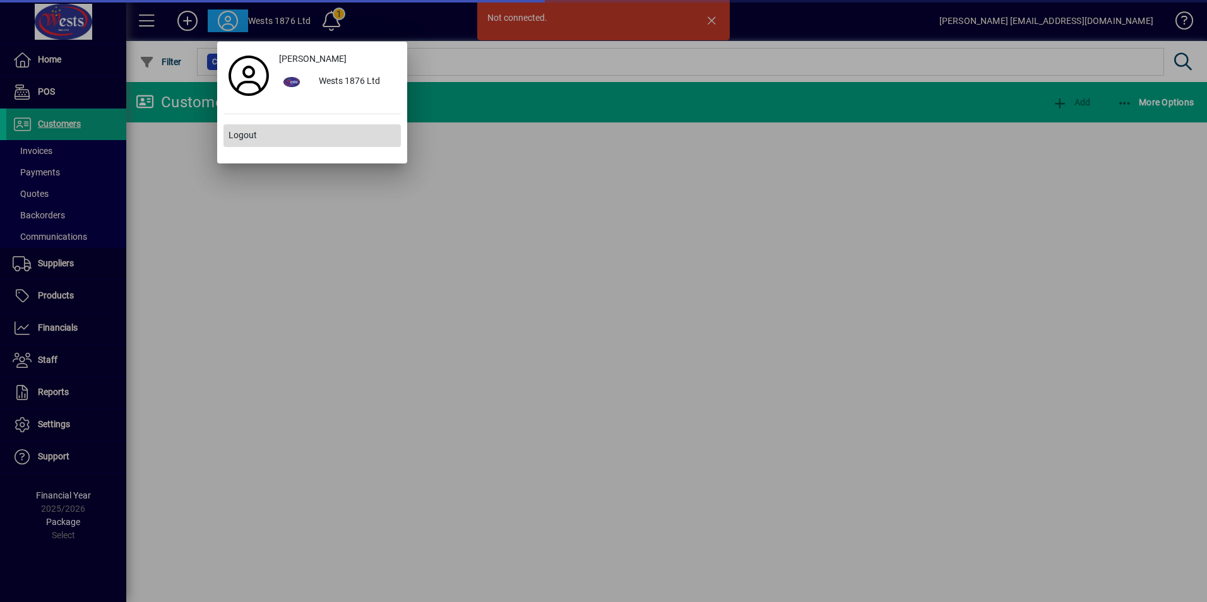
click at [252, 141] on span "Logout" at bounding box center [243, 135] width 28 height 13
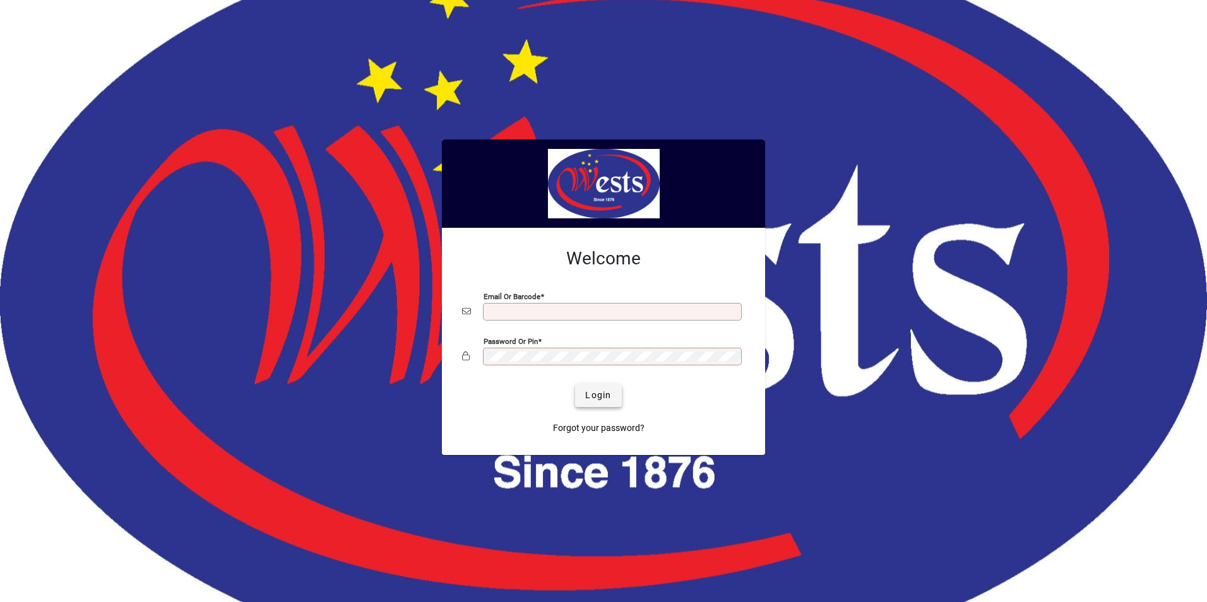
type input "**********"
click at [600, 394] on span "Login" at bounding box center [598, 395] width 26 height 13
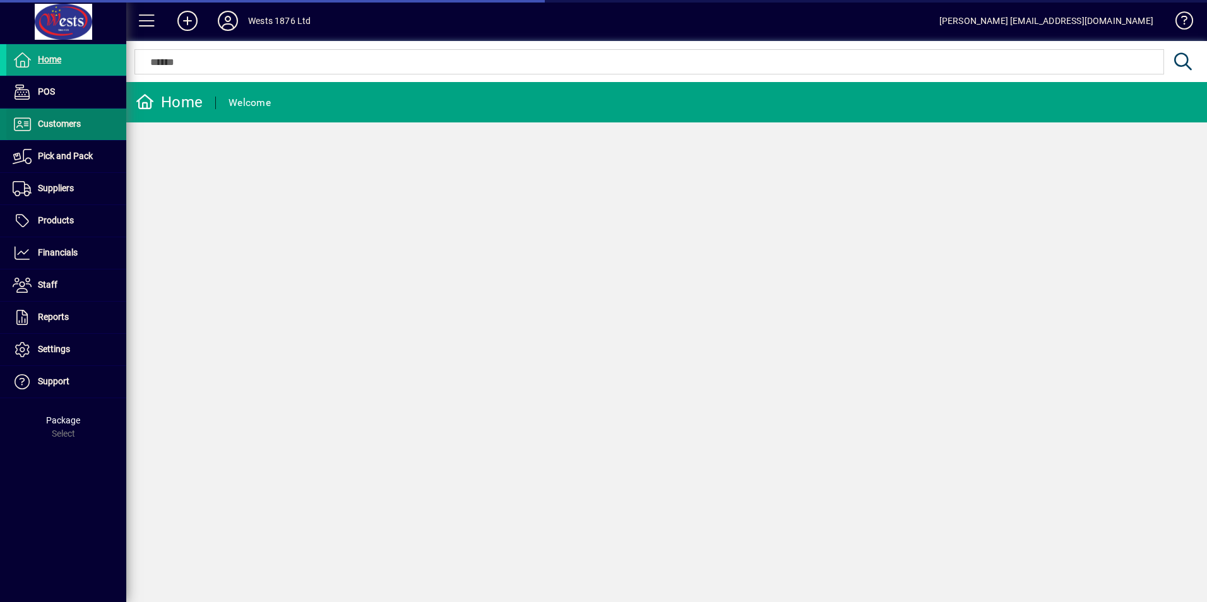
click at [47, 128] on span "Customers" at bounding box center [59, 124] width 43 height 10
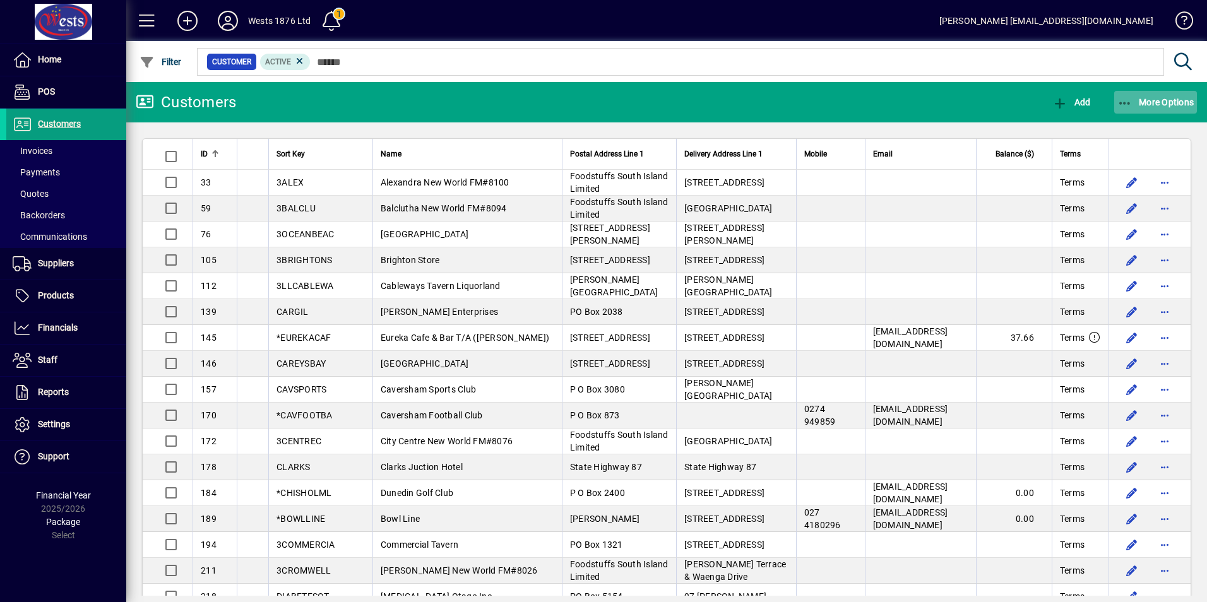
click at [1121, 99] on icon "button" at bounding box center [1126, 103] width 16 height 13
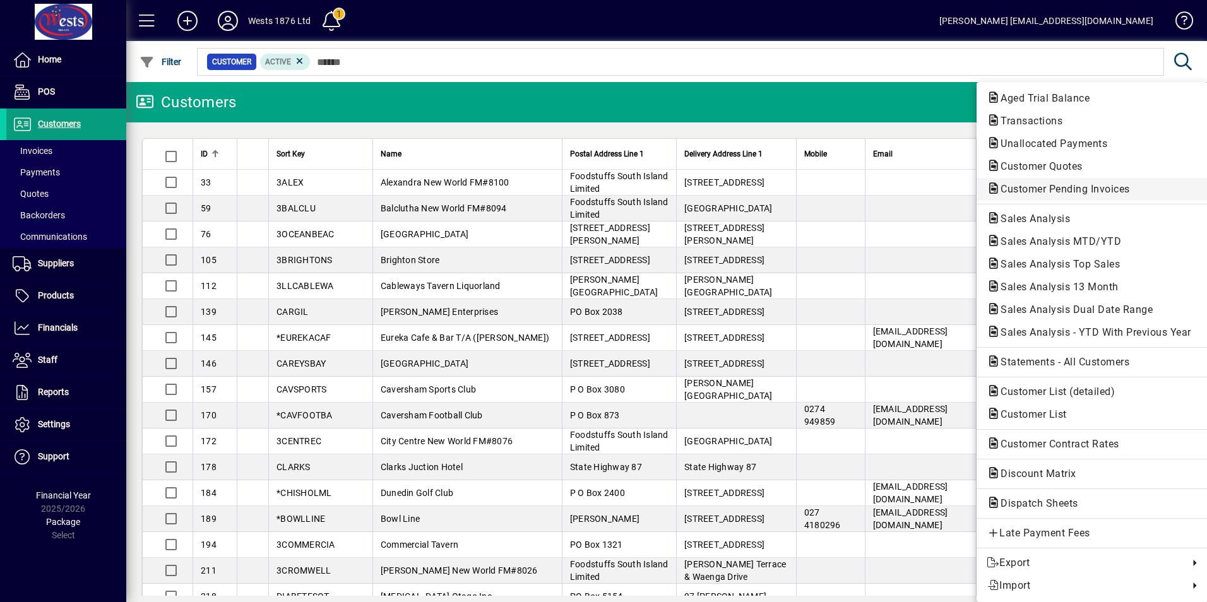
click at [1103, 187] on span "Customer Pending Invoices" at bounding box center [1062, 189] width 150 height 12
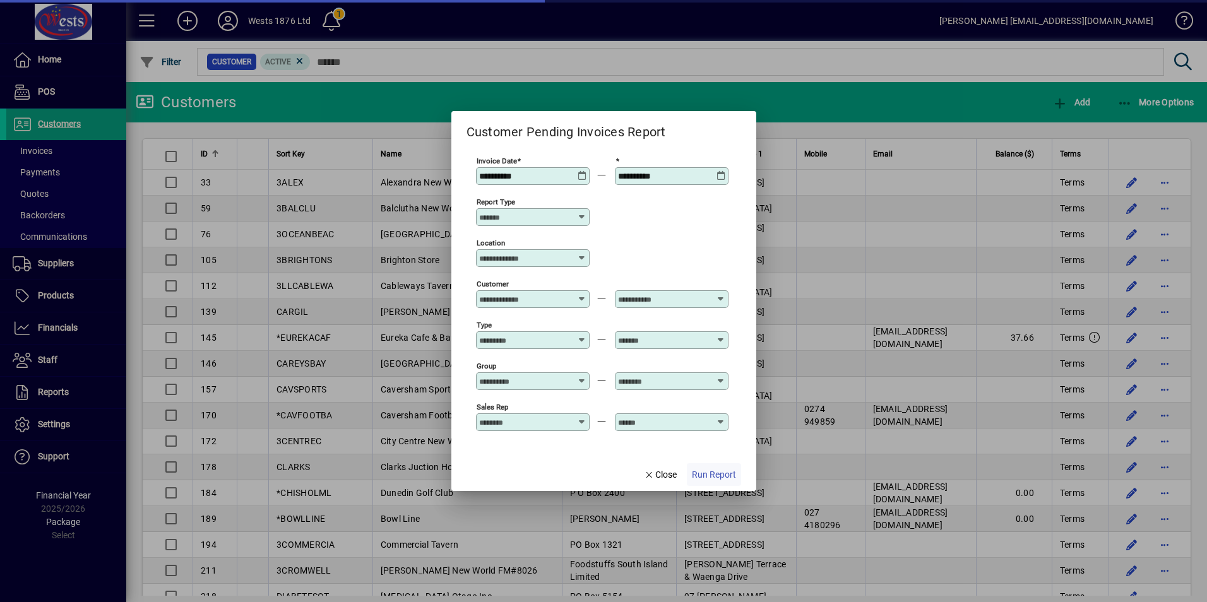
click at [726, 478] on span "Run Report" at bounding box center [714, 475] width 44 height 13
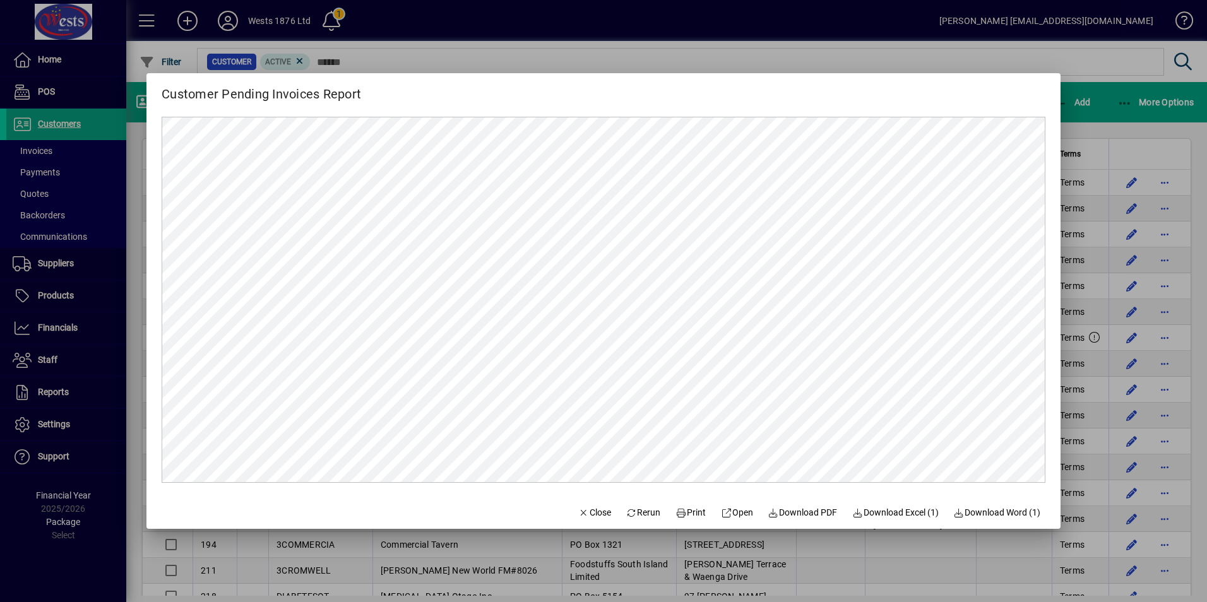
drag, startPoint x: 571, startPoint y: 508, endPoint x: 582, endPoint y: 487, distance: 24.3
click at [578, 509] on icon "button" at bounding box center [583, 513] width 11 height 9
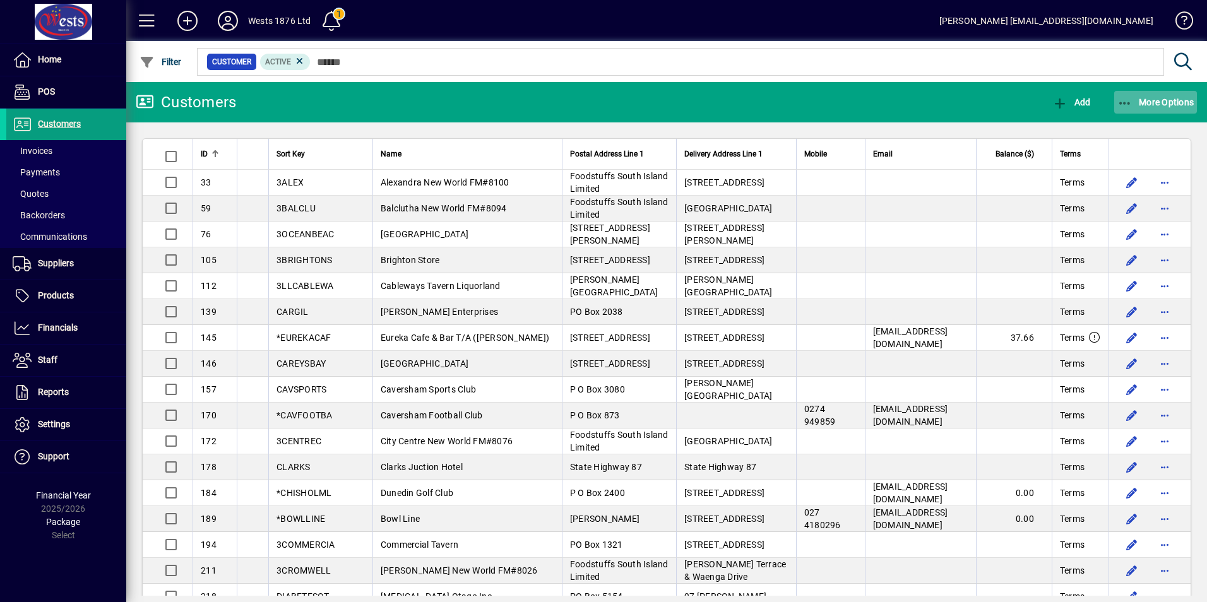
click at [1130, 92] on span "button" at bounding box center [1156, 102] width 83 height 30
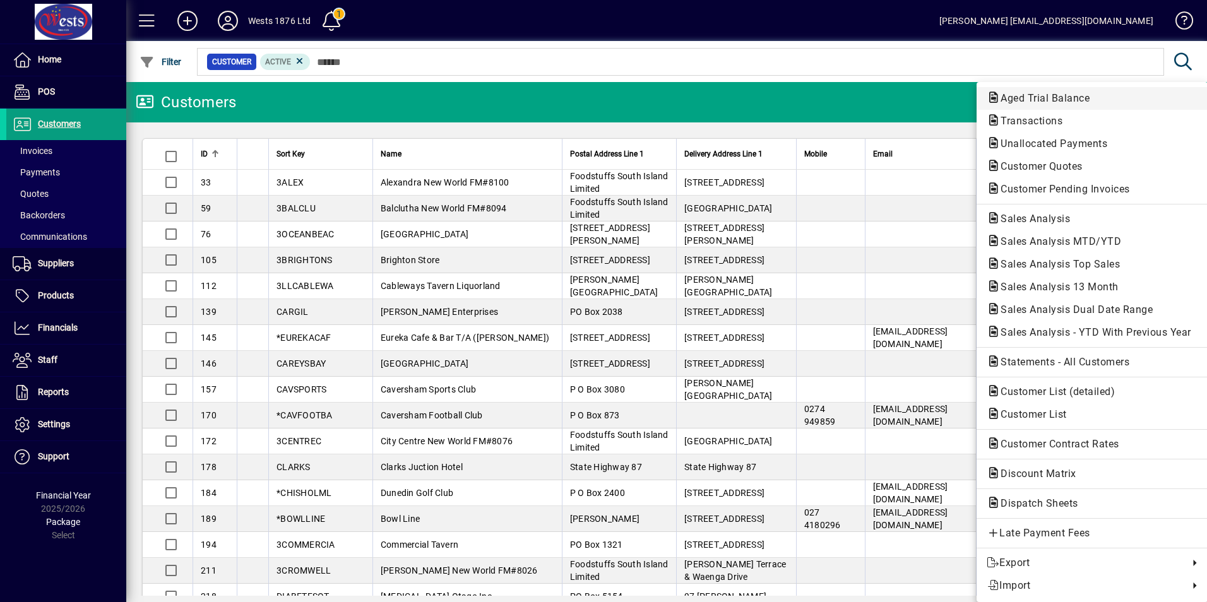
click at [1046, 101] on span "Aged Trial Balance" at bounding box center [1041, 98] width 109 height 12
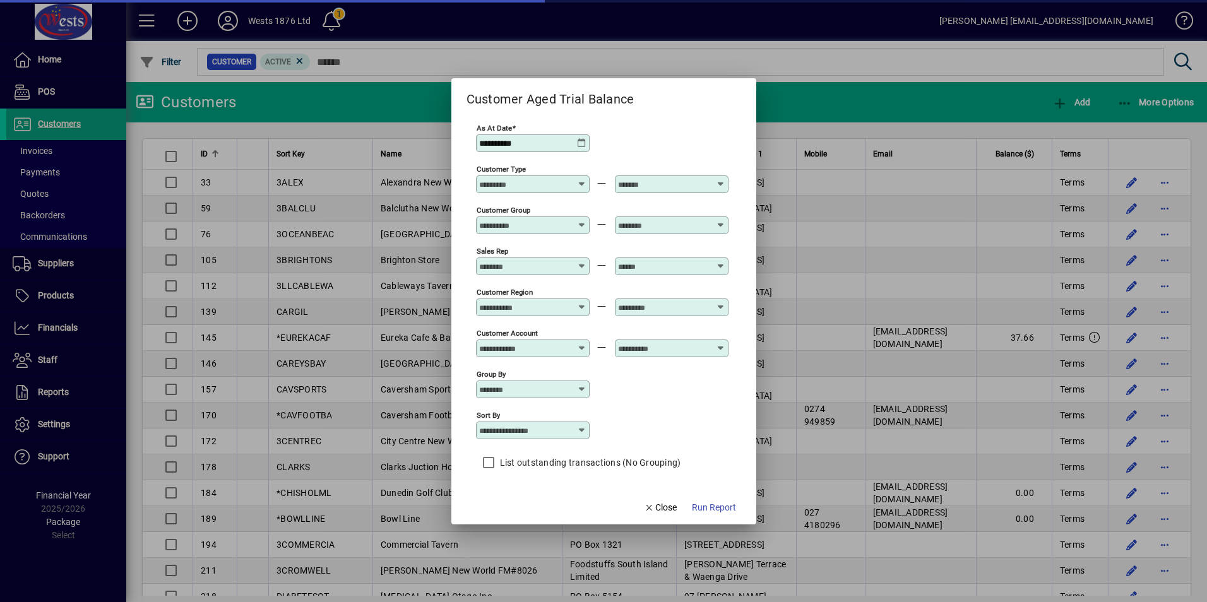
click at [700, 517] on span "button" at bounding box center [714, 508] width 54 height 30
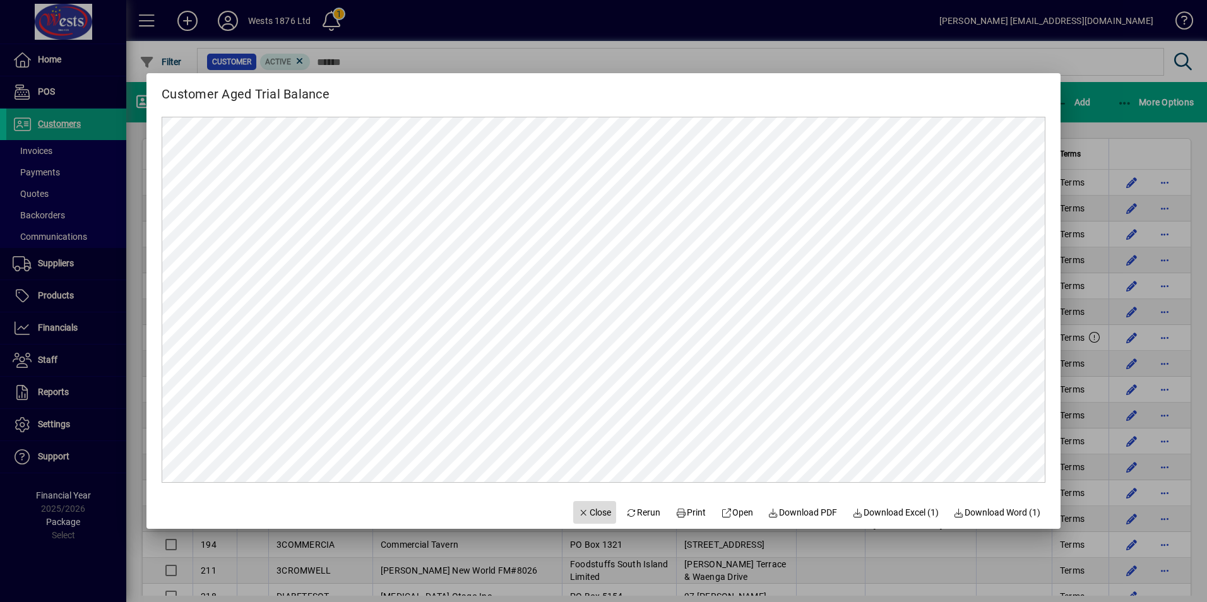
click at [578, 517] on span "Close" at bounding box center [594, 512] width 33 height 13
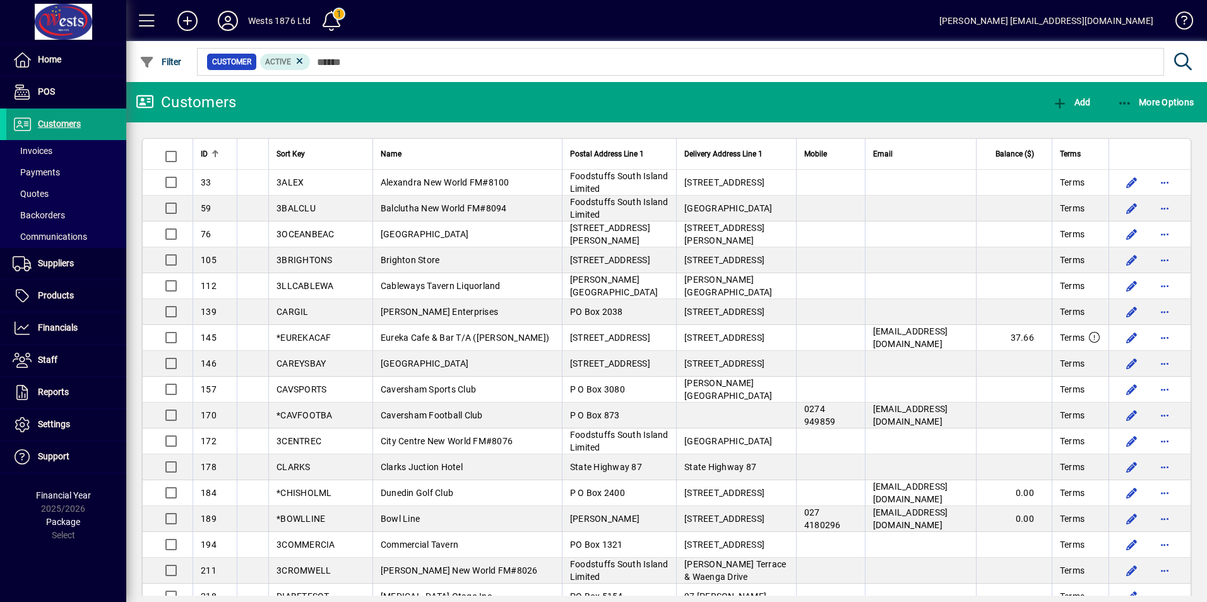
drag, startPoint x: 75, startPoint y: 124, endPoint x: 356, endPoint y: 17, distance: 300.6
click at [75, 124] on span "Customers" at bounding box center [59, 124] width 43 height 10
click at [40, 121] on span "Customers" at bounding box center [59, 124] width 43 height 10
click at [41, 128] on span "Customers" at bounding box center [59, 124] width 43 height 10
click at [229, 20] on icon at bounding box center [227, 21] width 25 height 20
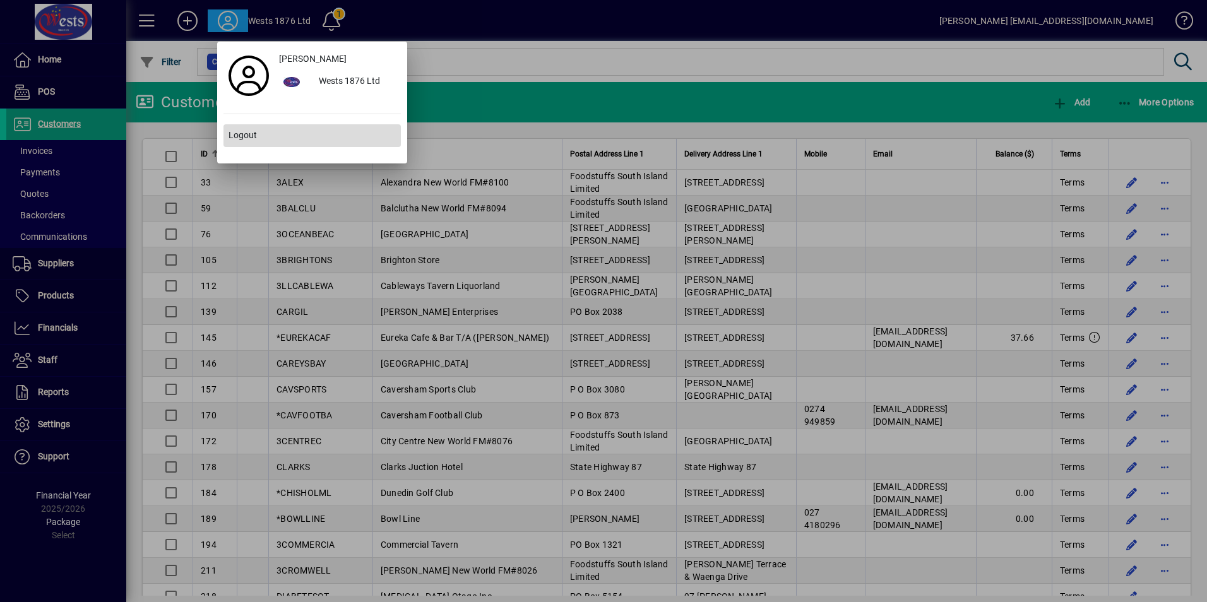
click at [241, 133] on span "Logout" at bounding box center [243, 135] width 28 height 13
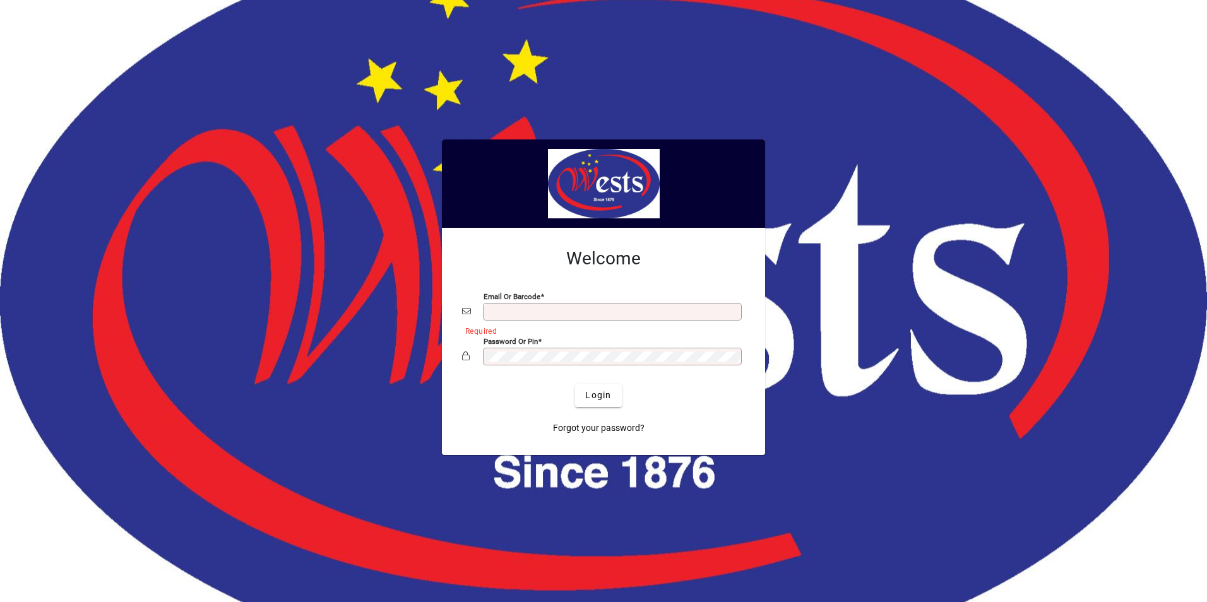
type input "**********"
click at [296, 366] on div at bounding box center [603, 301] width 1207 height 602
